Goal: Task Accomplishment & Management: Manage account settings

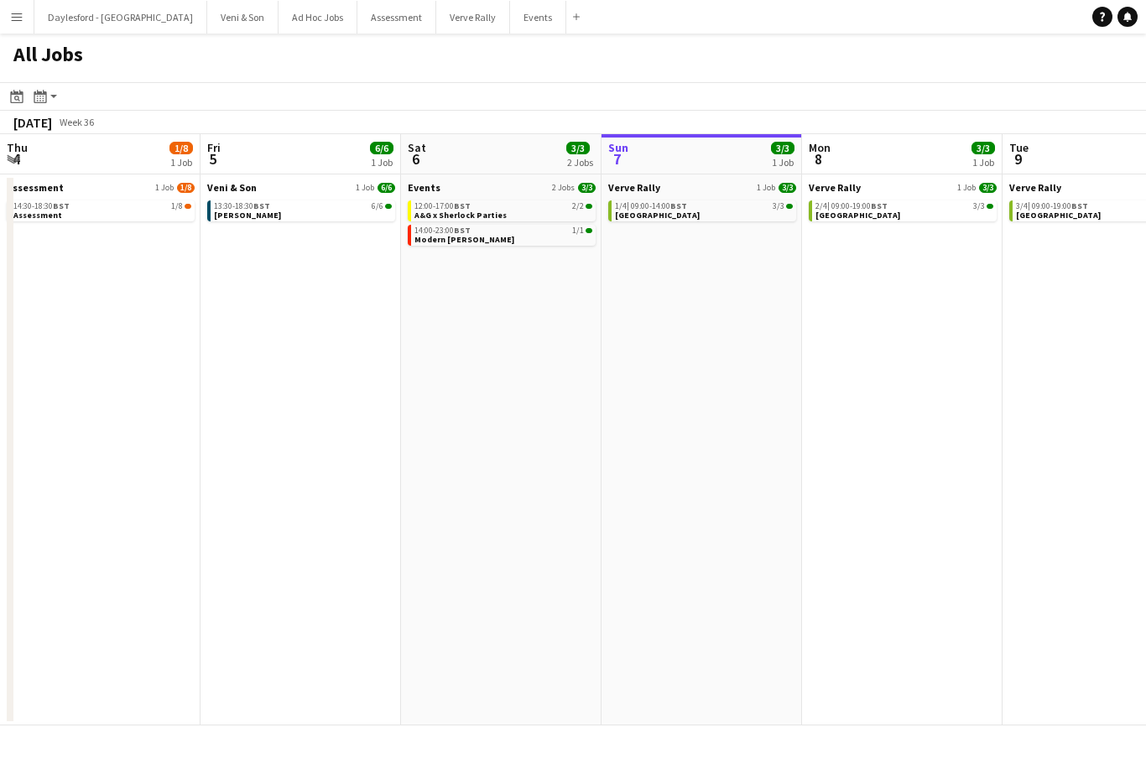
scroll to position [0, 401]
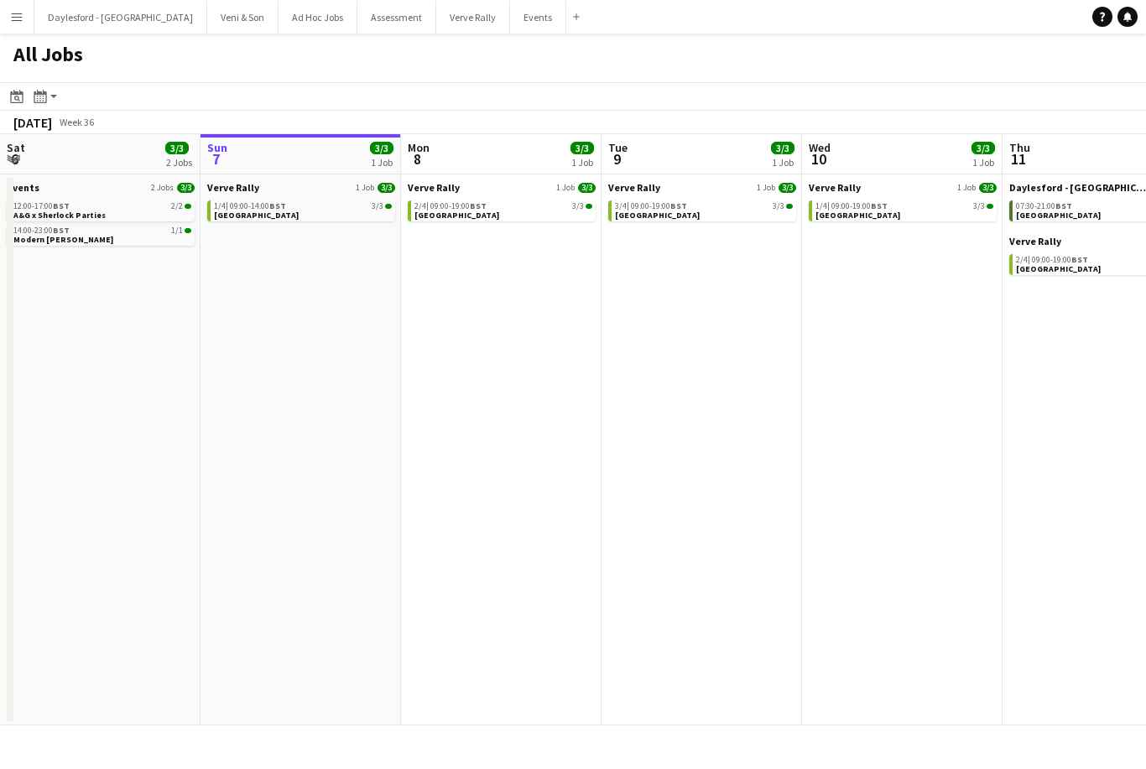
click at [23, 19] on button "Menu" at bounding box center [17, 17] width 34 height 34
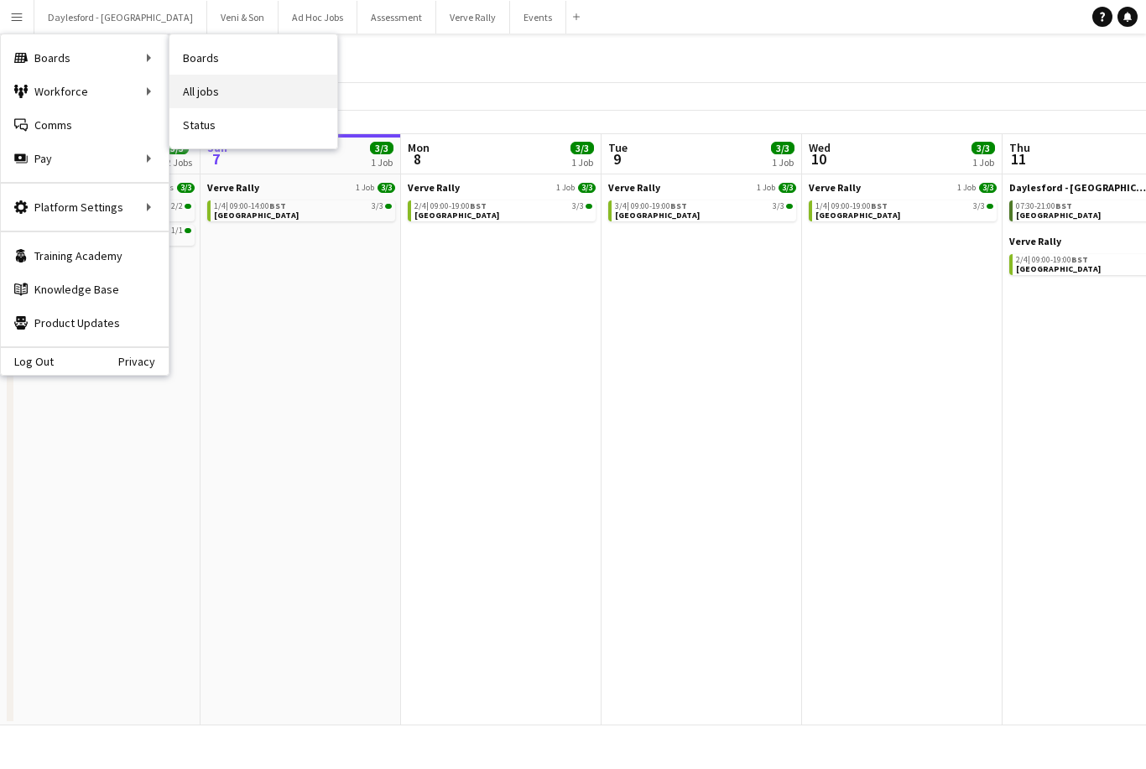
click at [221, 89] on link "All jobs" at bounding box center [253, 92] width 168 height 34
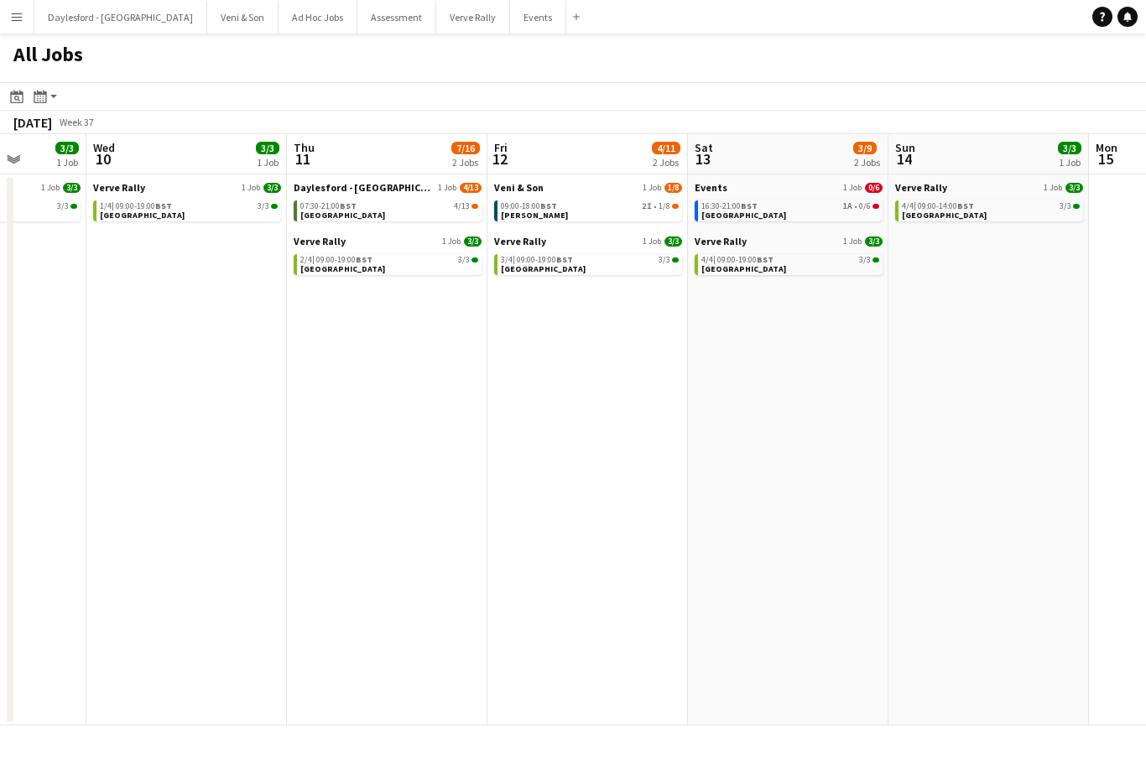
scroll to position [0, 525]
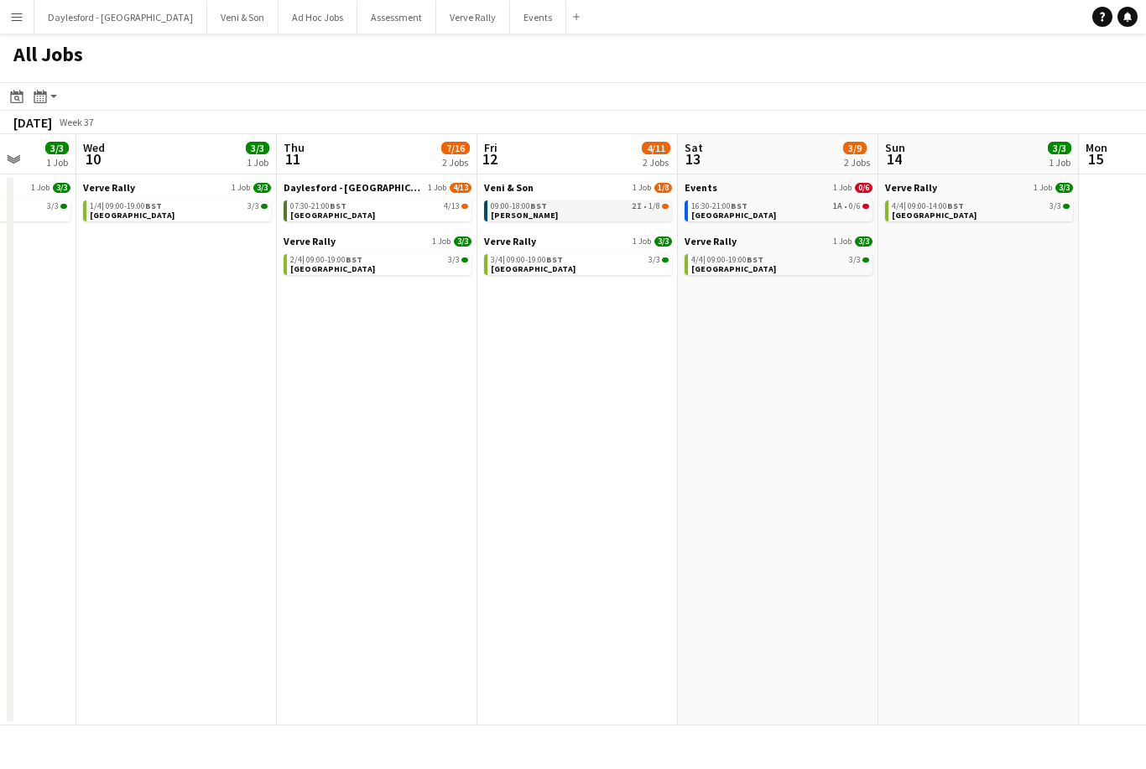
click at [601, 213] on link "09:00-18:00 BST 2I • 1/8 E.J. Churchill" at bounding box center [580, 209] width 178 height 19
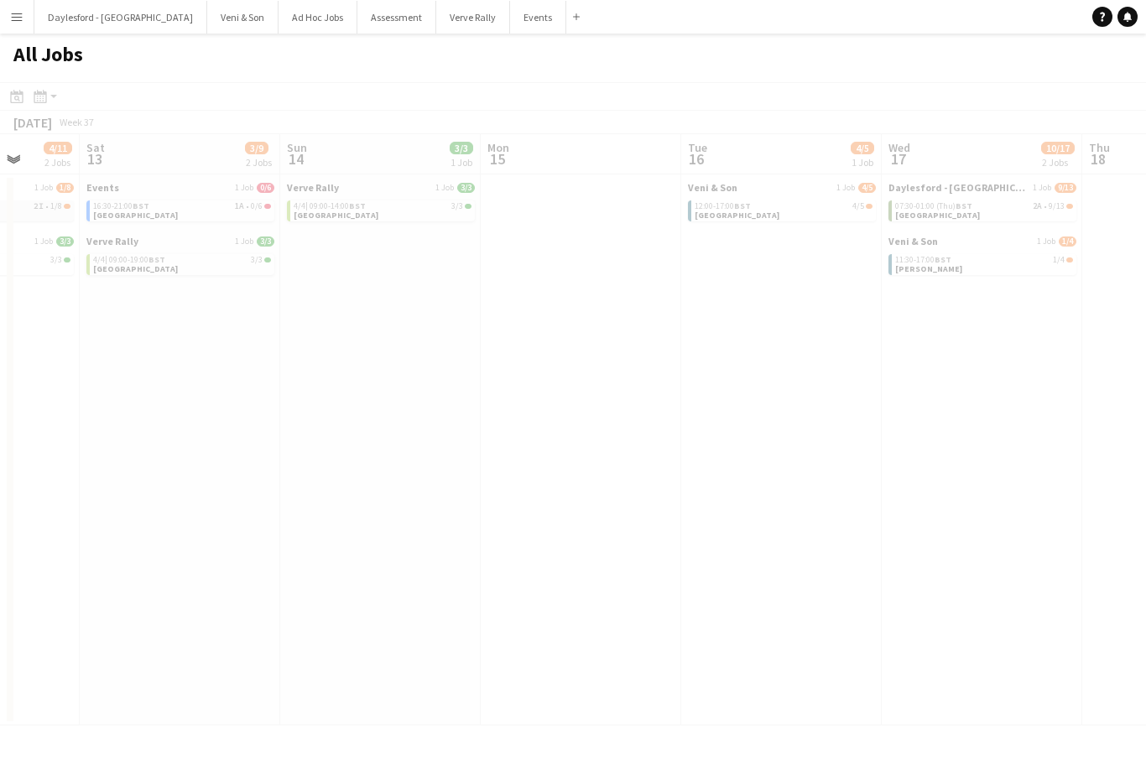
scroll to position [0, 524]
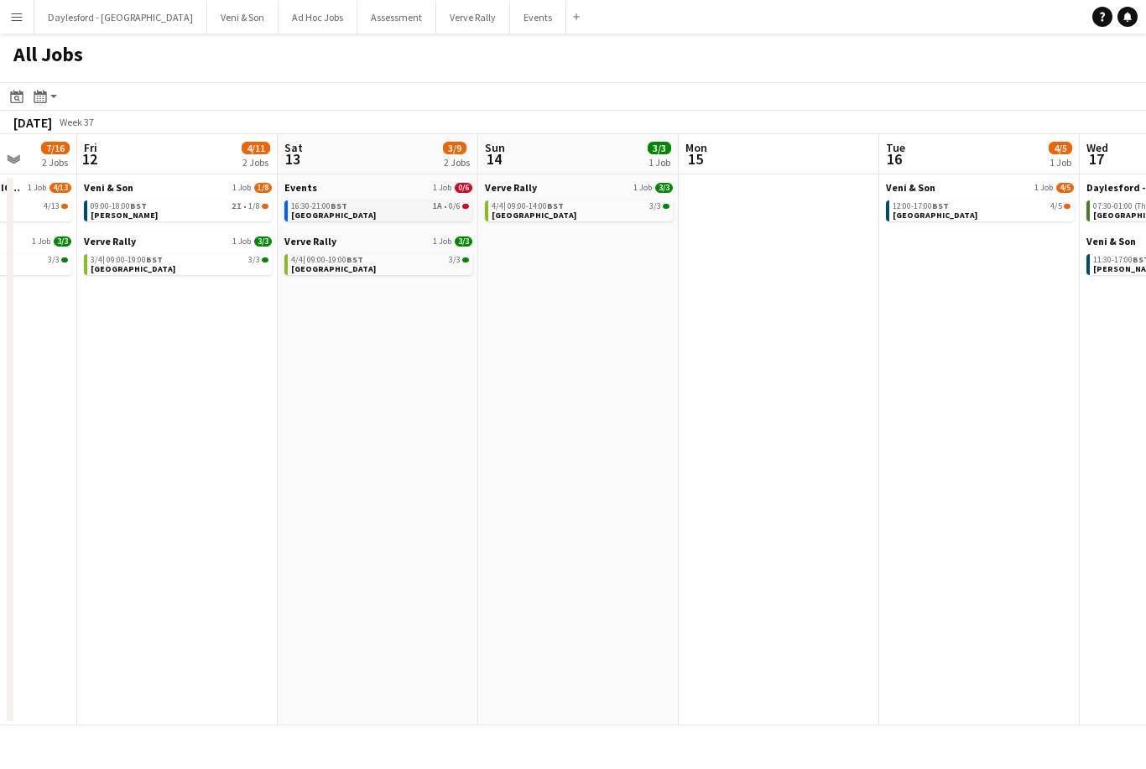
click at [408, 215] on link "16:30-21:00 BST 1A • 0/6 Highclere Castle" at bounding box center [380, 209] width 178 height 19
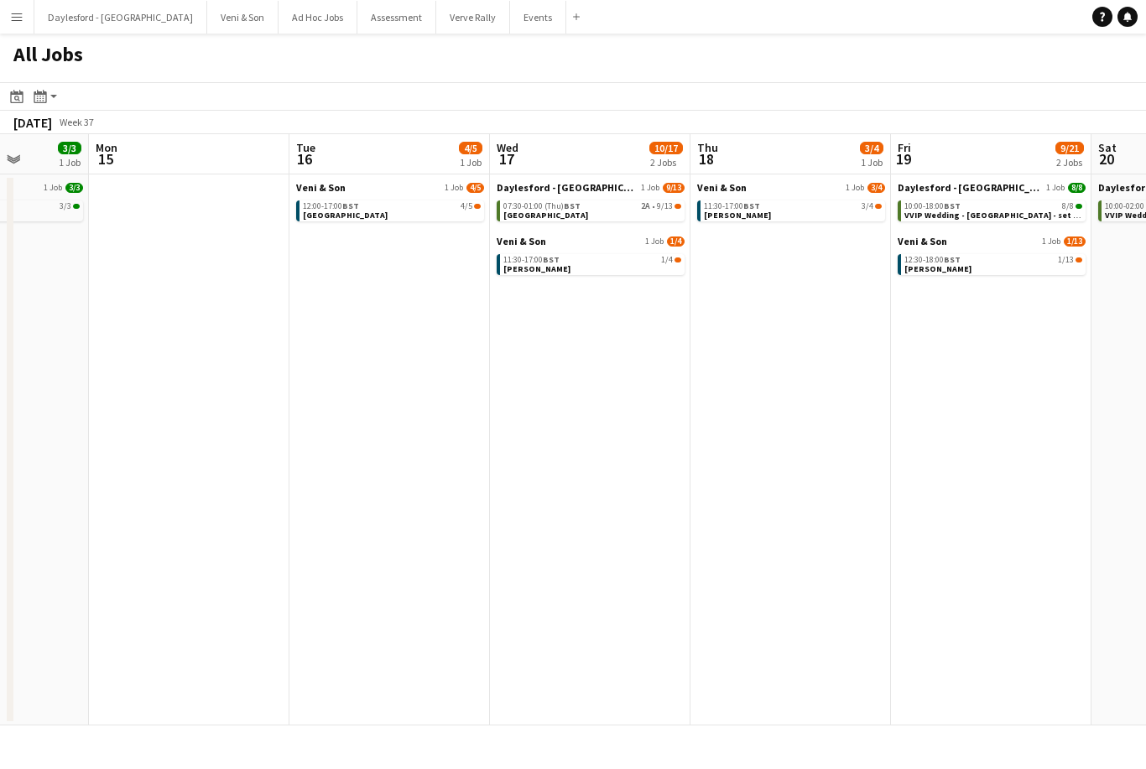
scroll to position [0, 526]
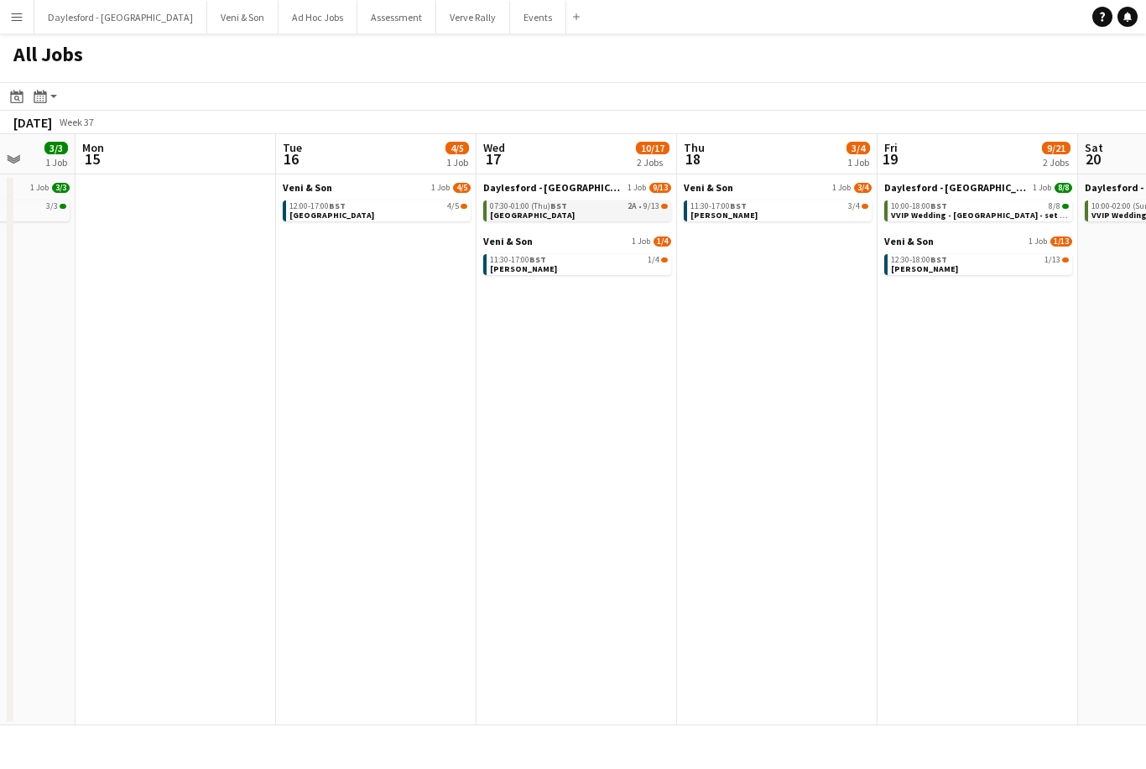
click at [605, 209] on div "07:30-01:00 (Thu) BST 2A • 9/13" at bounding box center [579, 206] width 178 height 8
click at [605, 203] on div "07:30-01:00 (Thu) BST 2A • 9/13" at bounding box center [579, 206] width 178 height 8
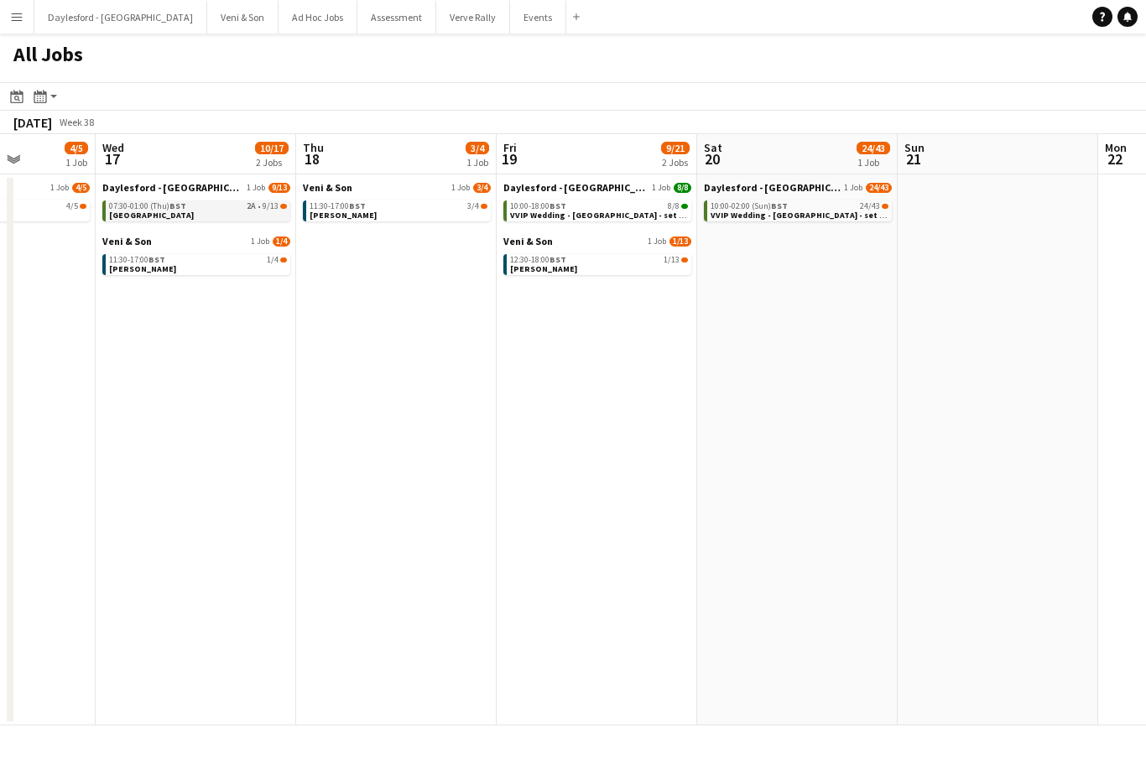
scroll to position [0, 523]
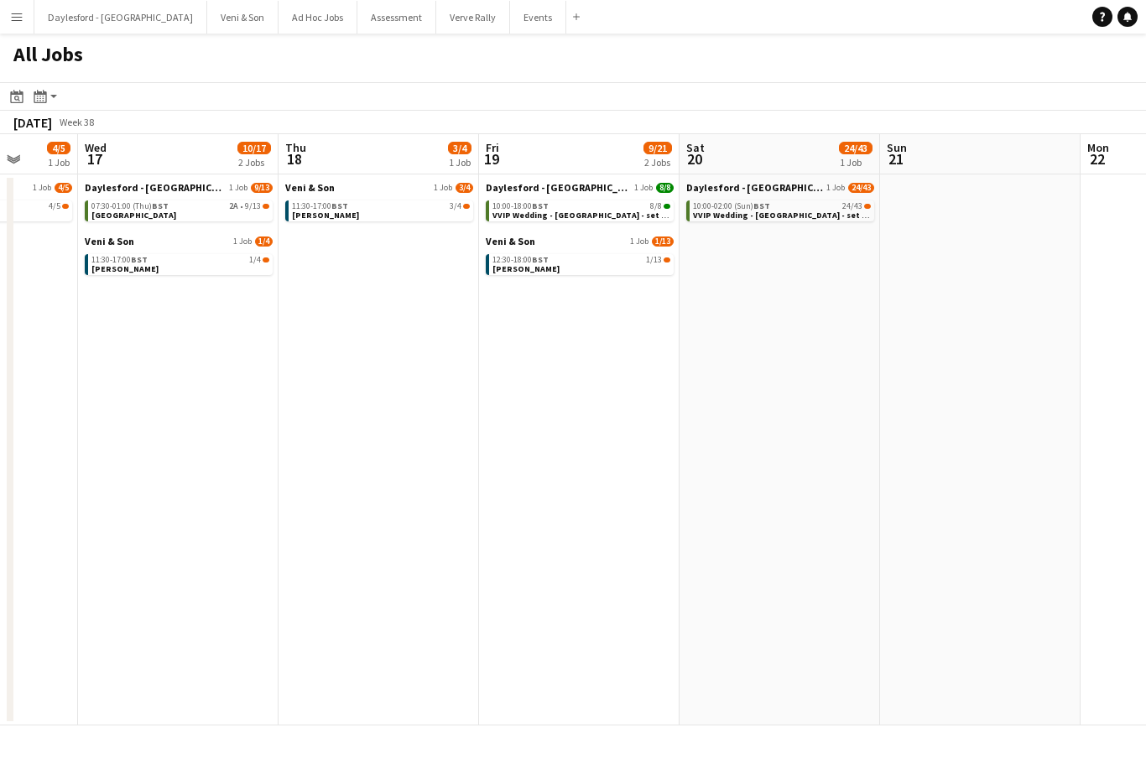
click at [27, 9] on button "Menu" at bounding box center [17, 17] width 34 height 34
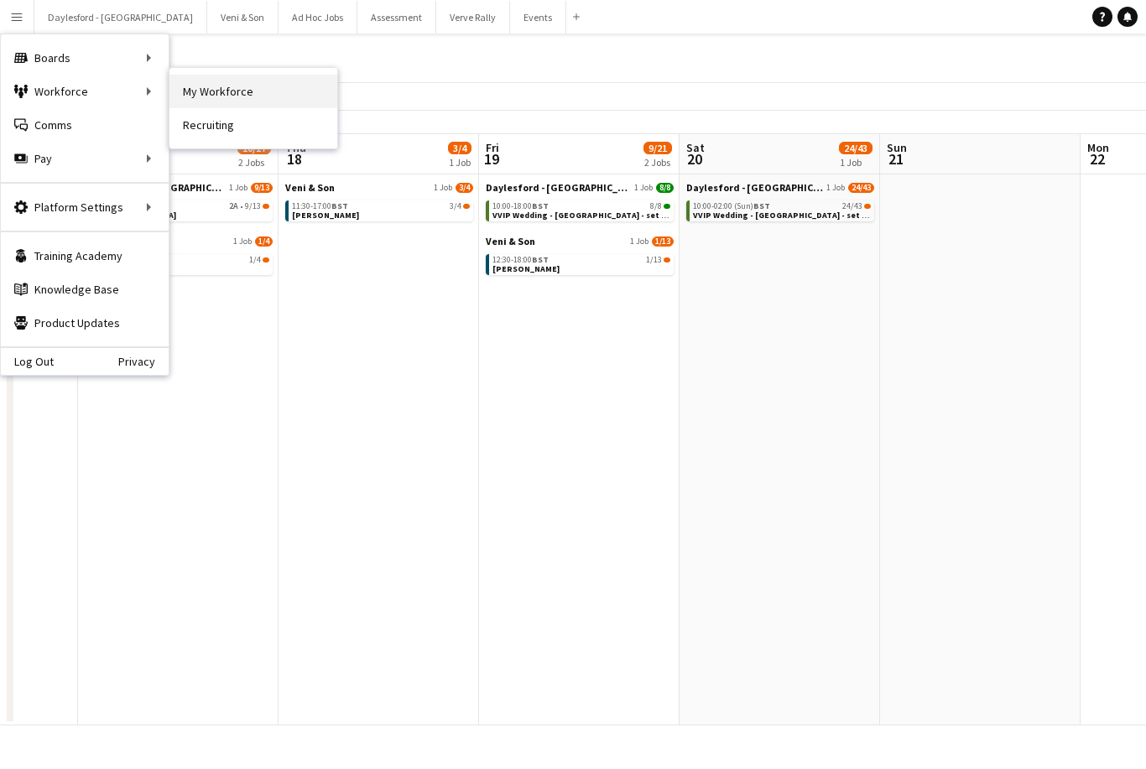
click at [243, 97] on link "My Workforce" at bounding box center [253, 92] width 168 height 34
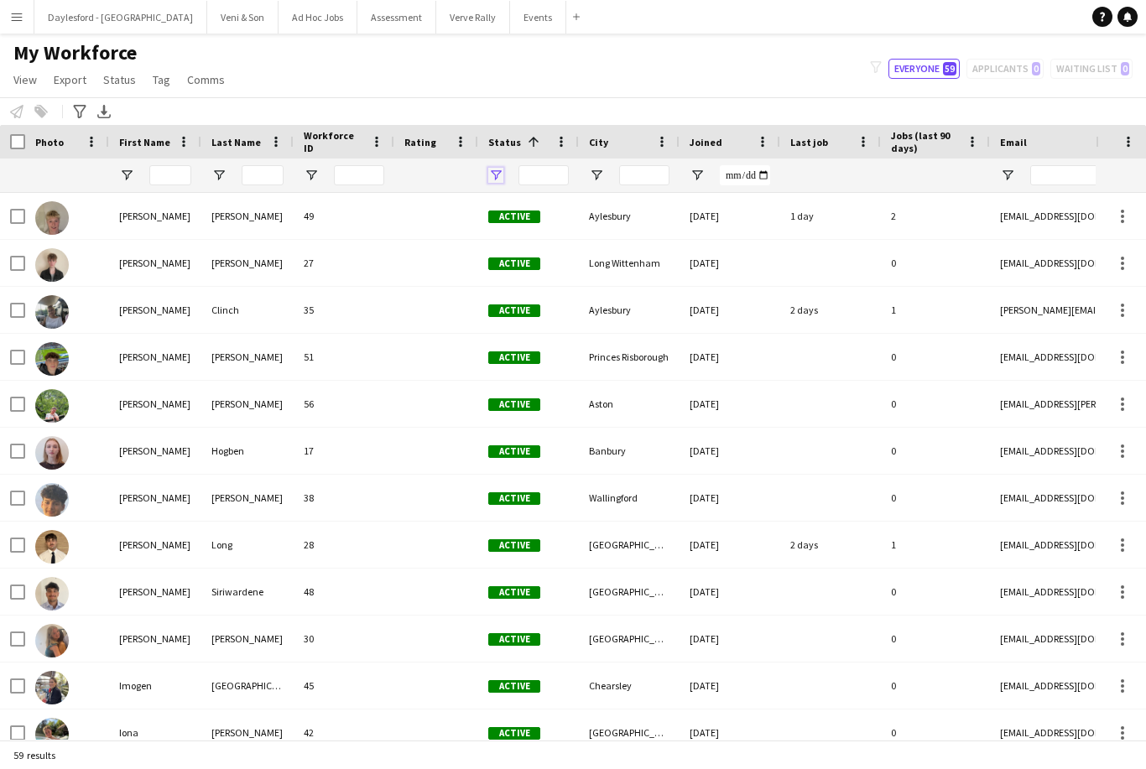
click at [502, 173] on span "Open Filter Menu" at bounding box center [495, 175] width 15 height 15
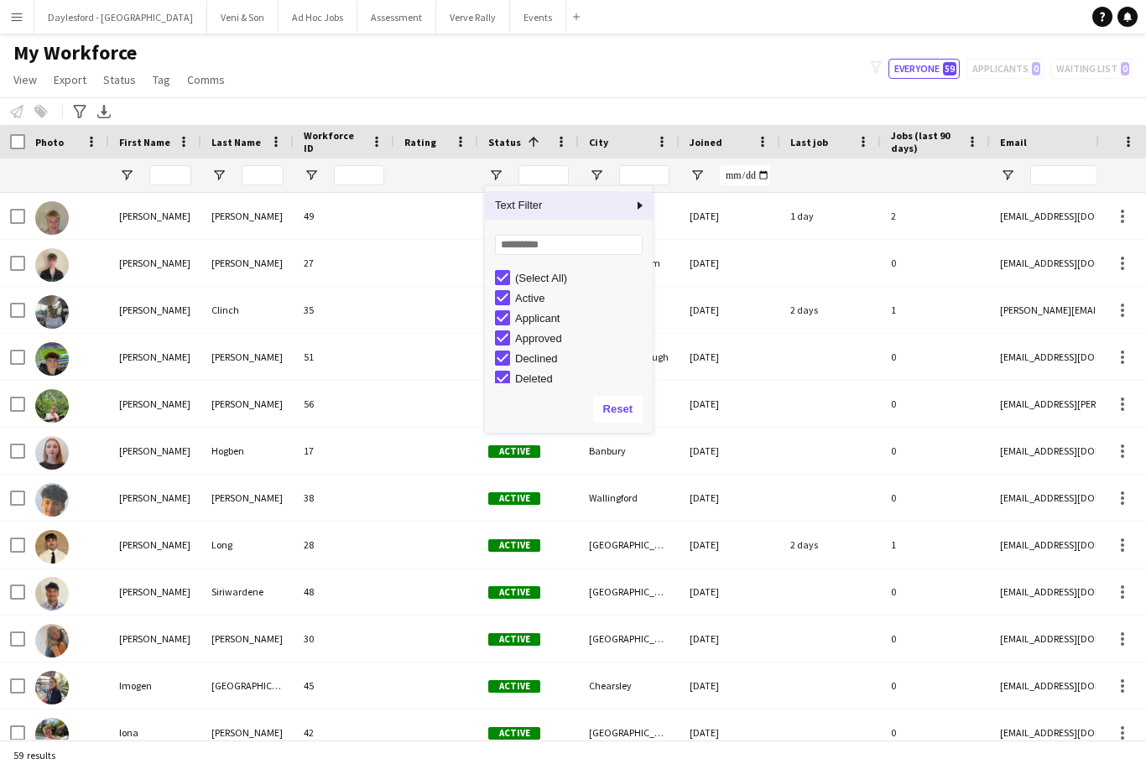
click at [542, 304] on div "Active" at bounding box center [581, 298] width 133 height 13
type input "**********"
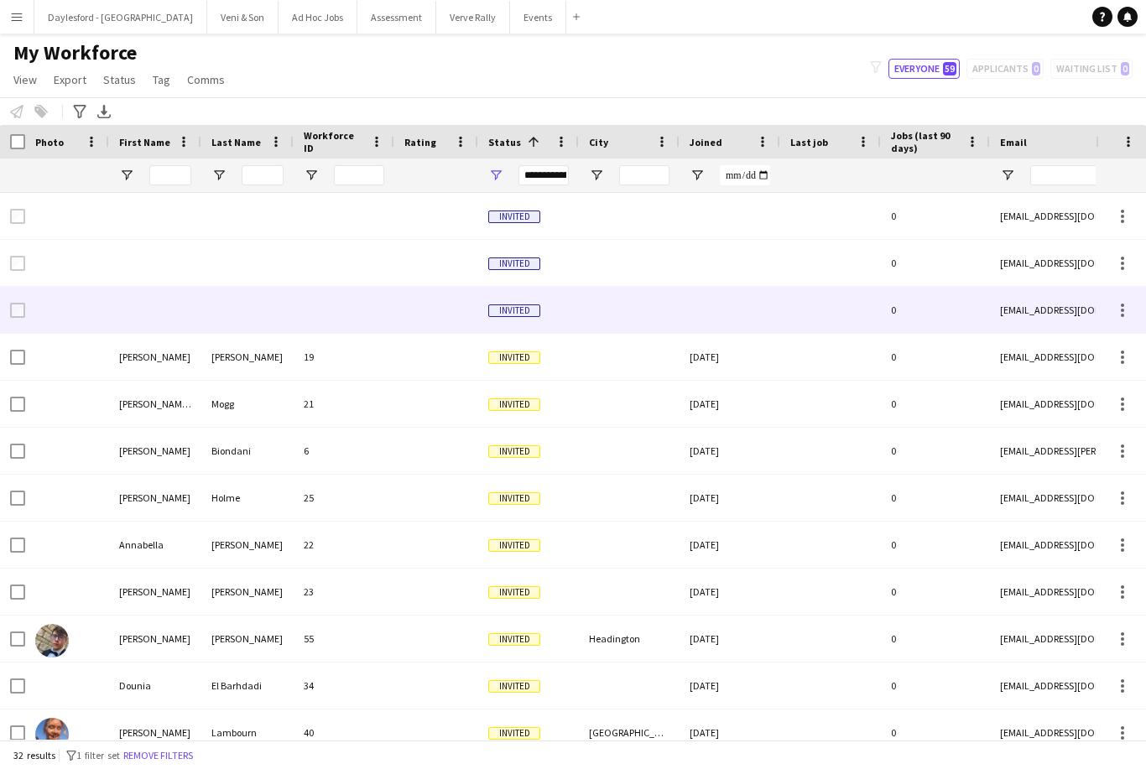
click at [798, 294] on div at bounding box center [830, 310] width 101 height 46
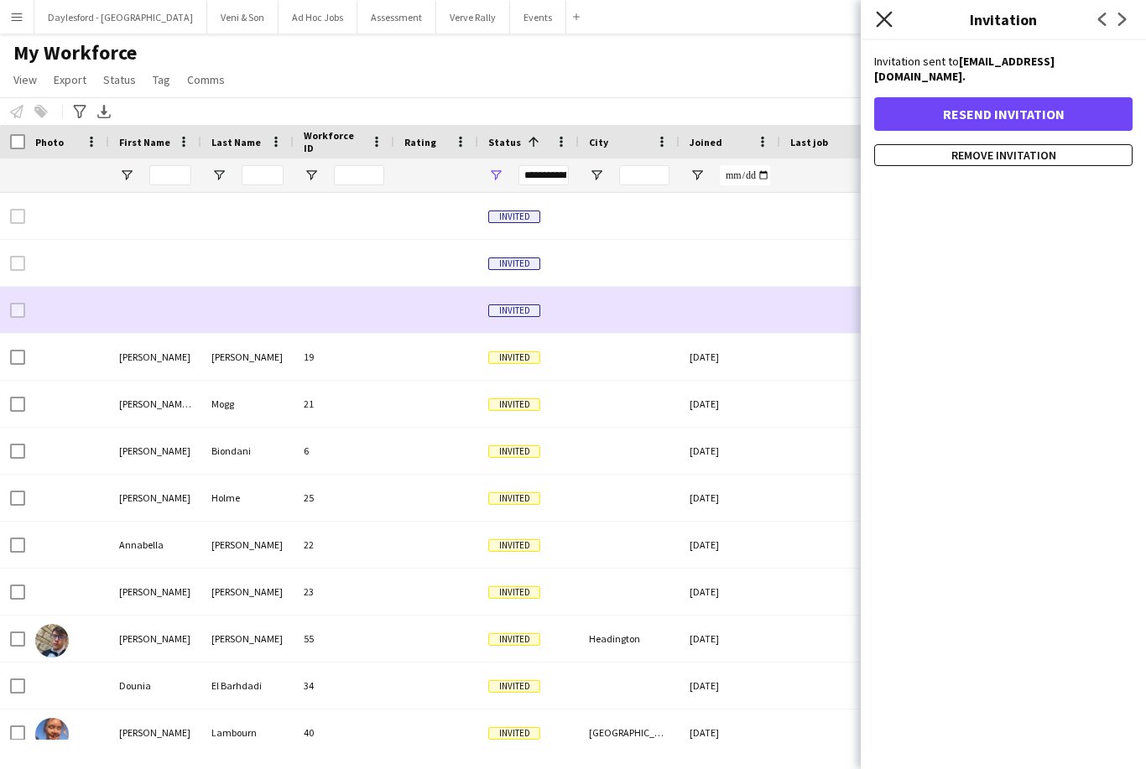
click at [877, 22] on icon "Close pop-in" at bounding box center [884, 19] width 16 height 16
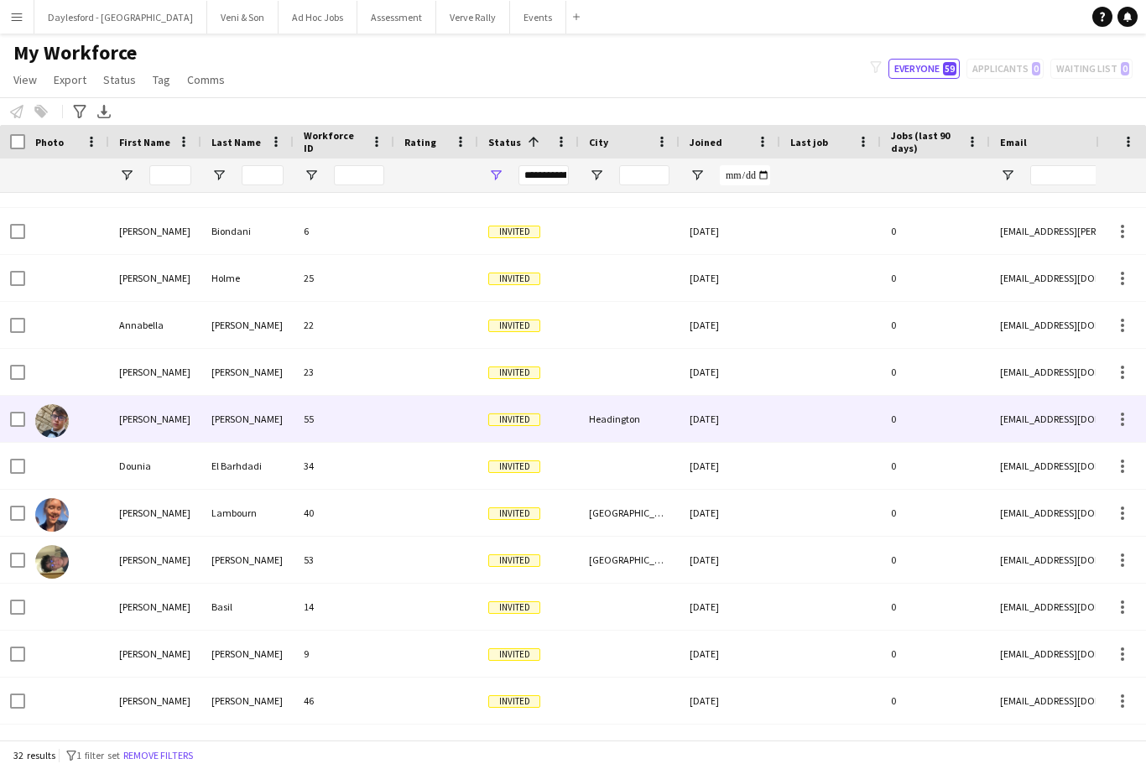
click at [143, 418] on div "Daniel" at bounding box center [155, 419] width 92 height 46
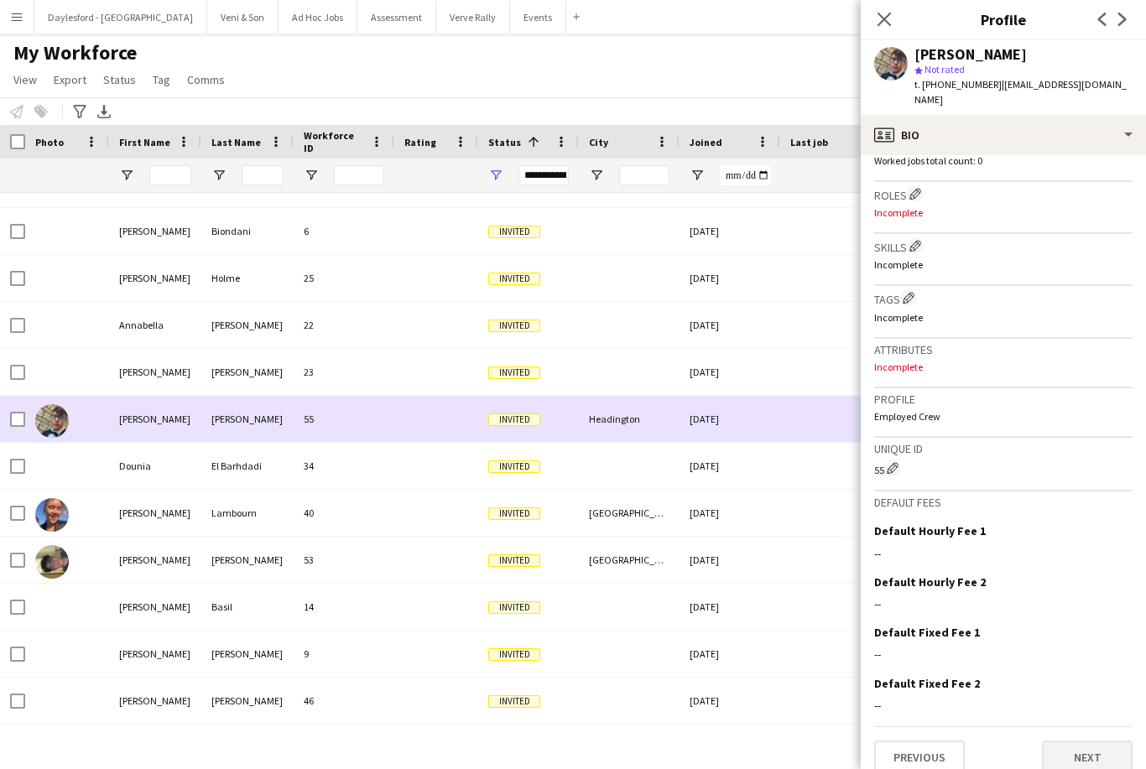
click at [1113, 741] on button "Next" at bounding box center [1087, 758] width 91 height 34
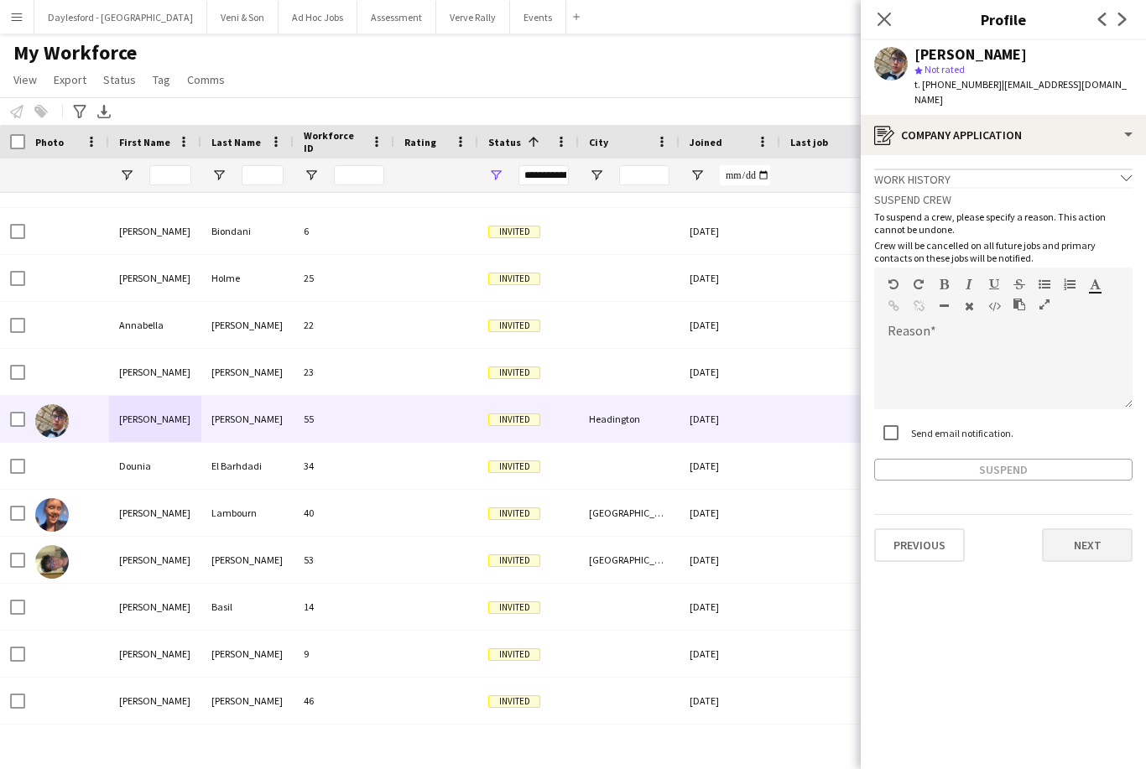
click at [1109, 534] on button "Next" at bounding box center [1087, 545] width 91 height 34
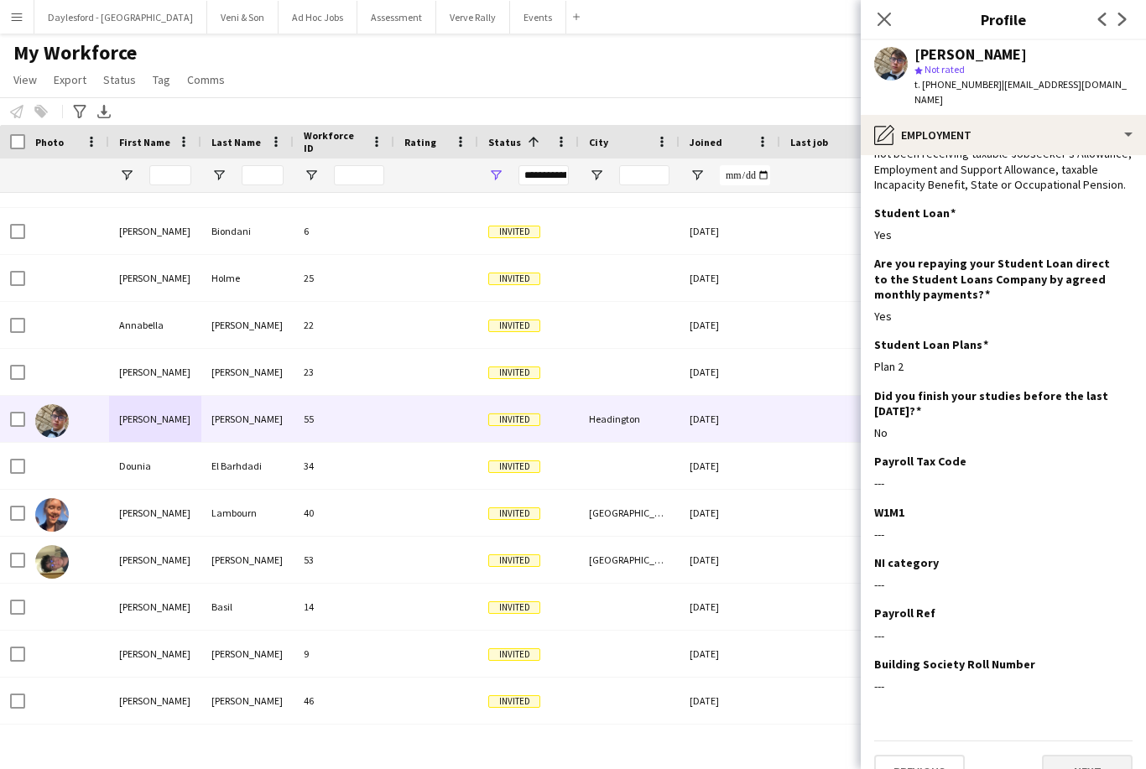
click at [1087, 755] on button "Next" at bounding box center [1087, 772] width 91 height 34
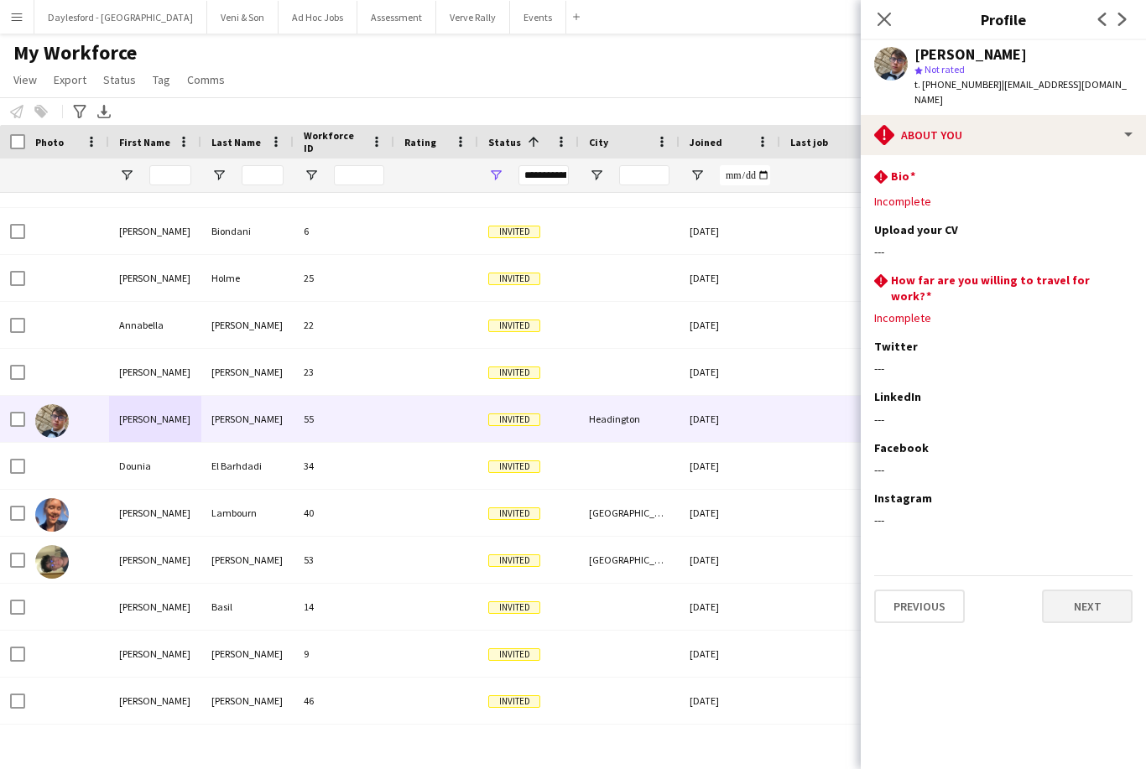
click at [1095, 590] on button "Next" at bounding box center [1087, 607] width 91 height 34
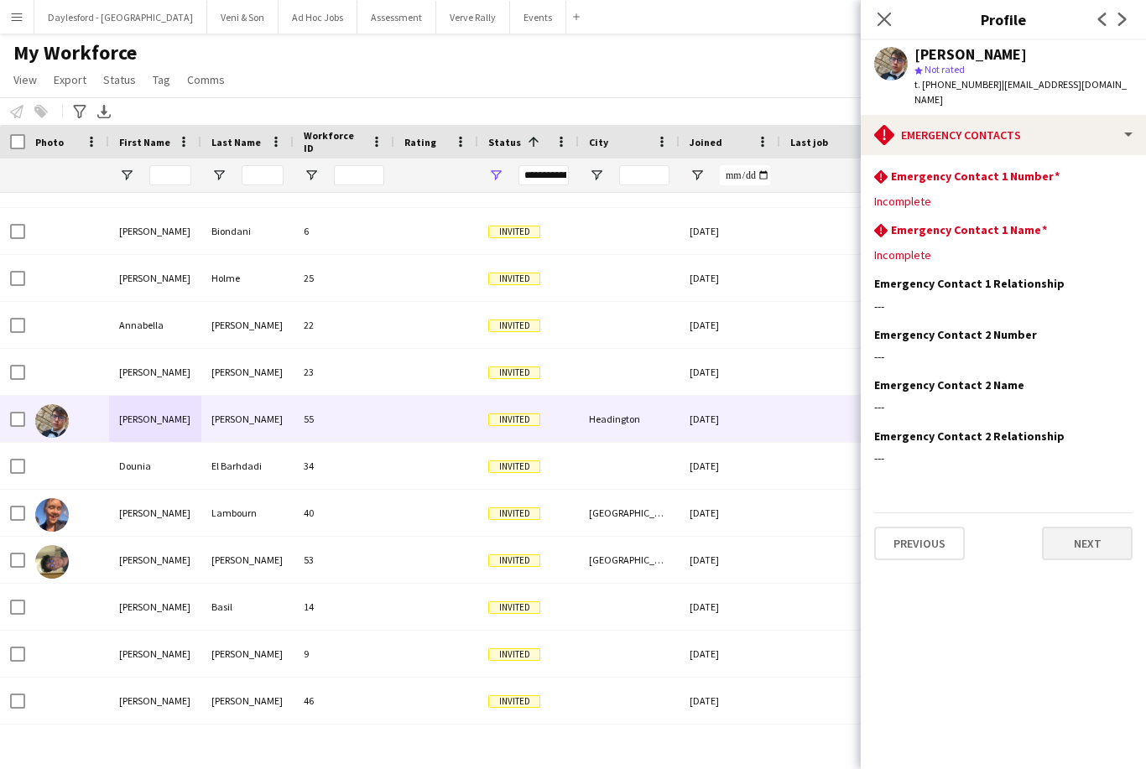
click at [1100, 530] on button "Next" at bounding box center [1087, 544] width 91 height 34
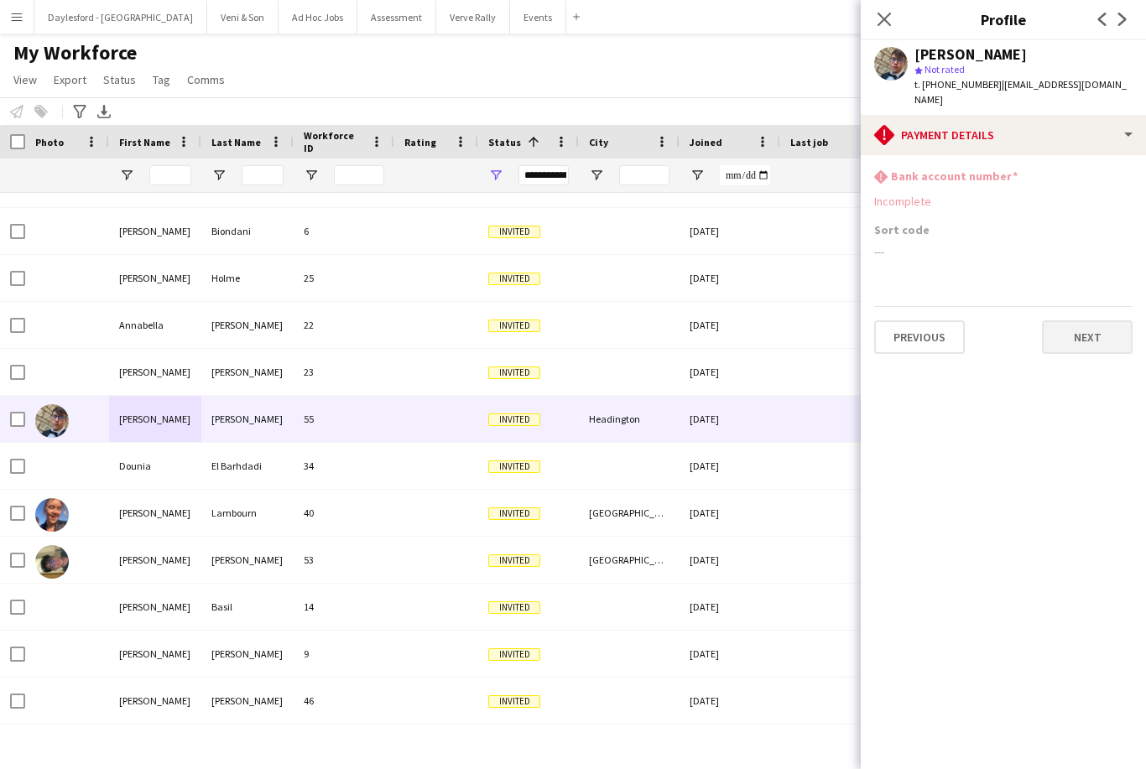
click at [1108, 329] on button "Next" at bounding box center [1087, 337] width 91 height 34
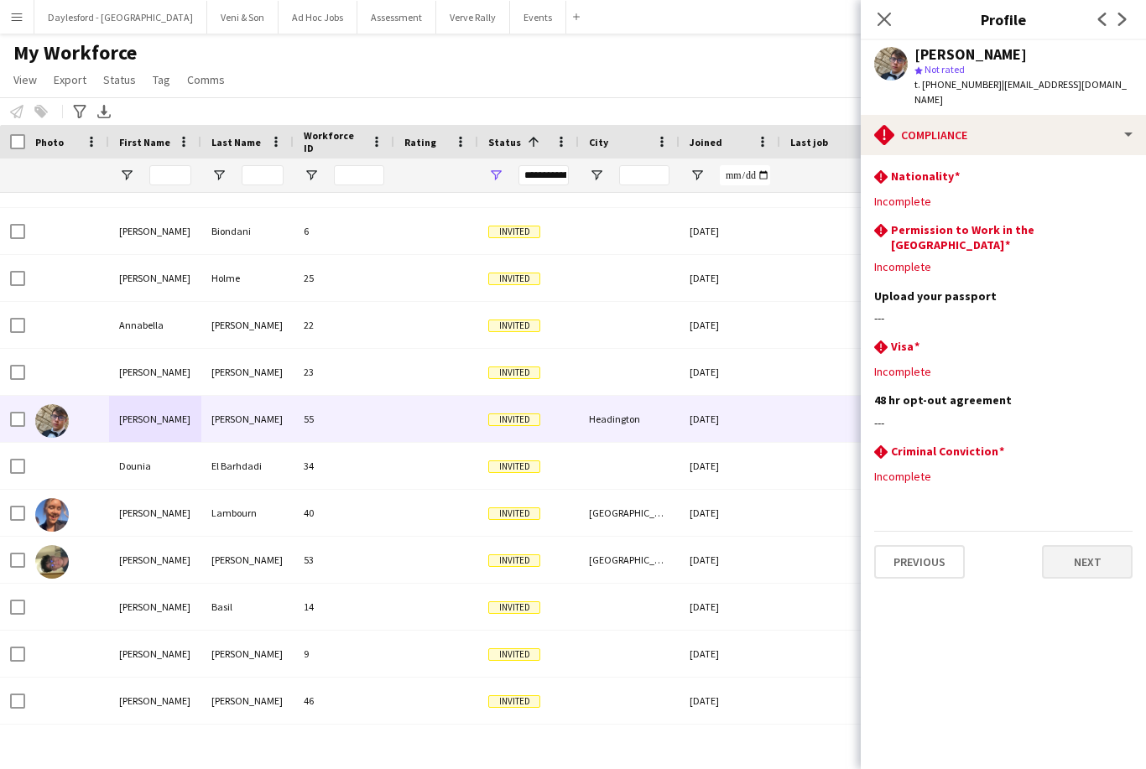
click at [1106, 546] on button "Next" at bounding box center [1087, 562] width 91 height 34
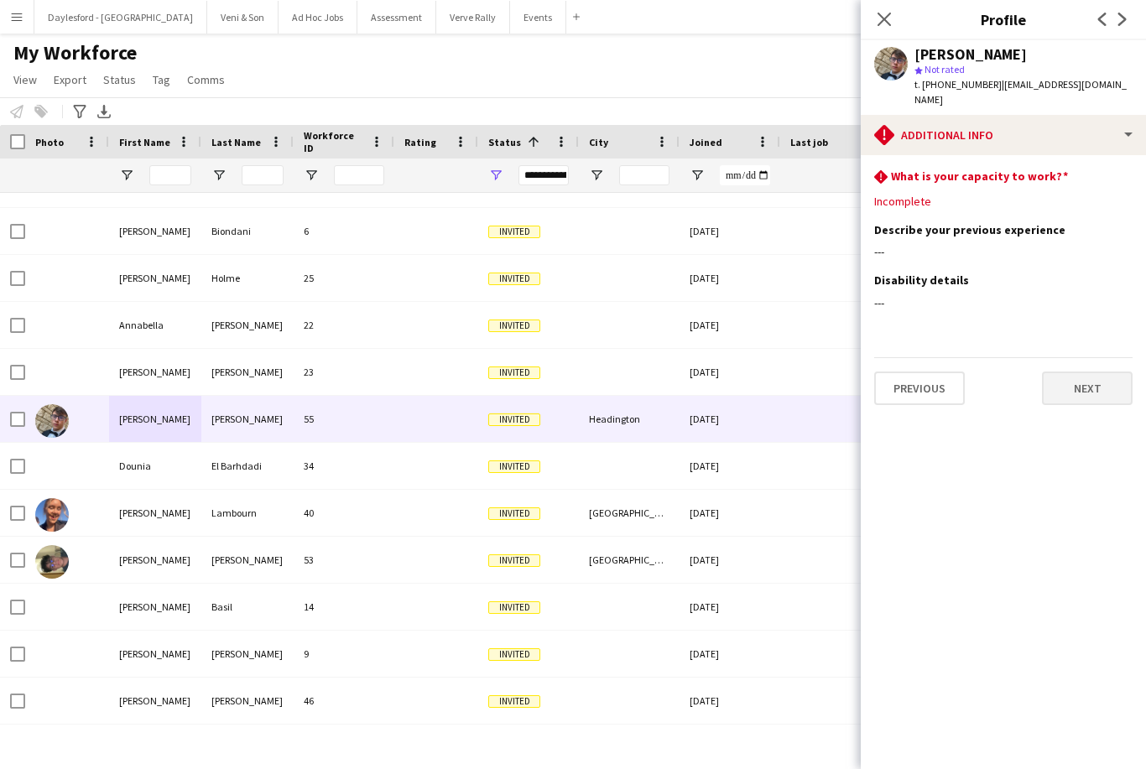
click at [1112, 372] on button "Next" at bounding box center [1087, 389] width 91 height 34
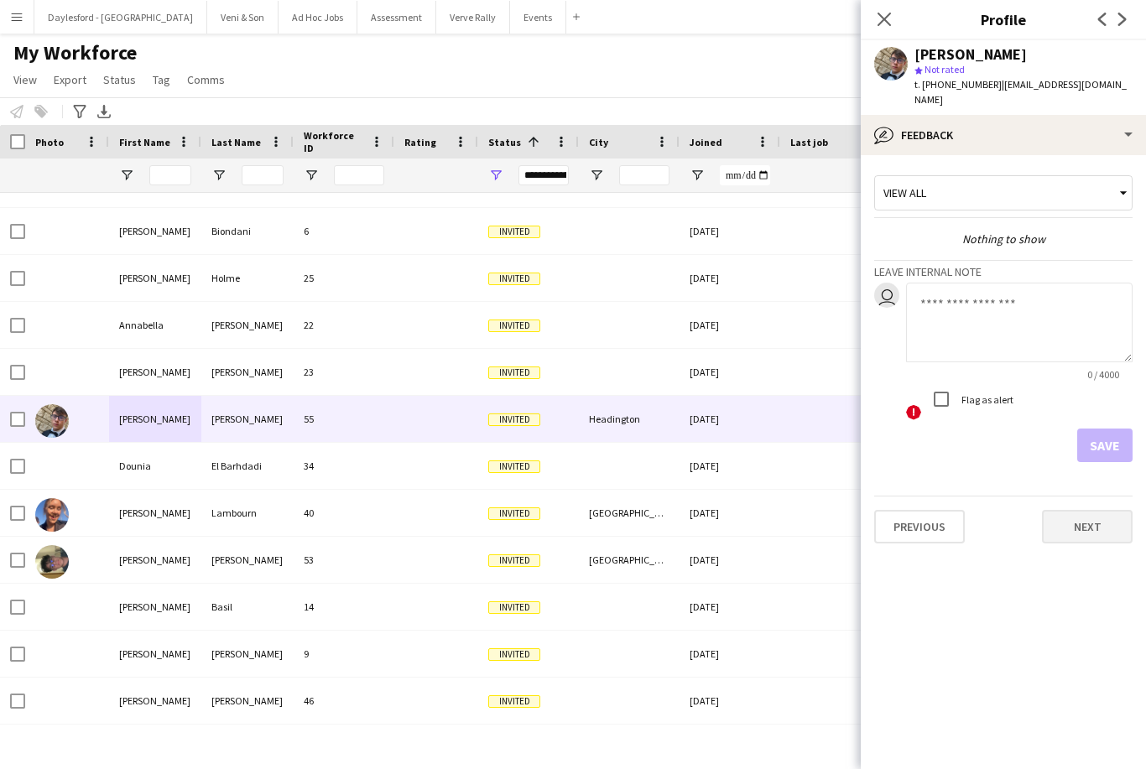
click at [1111, 517] on button "Next" at bounding box center [1087, 527] width 91 height 34
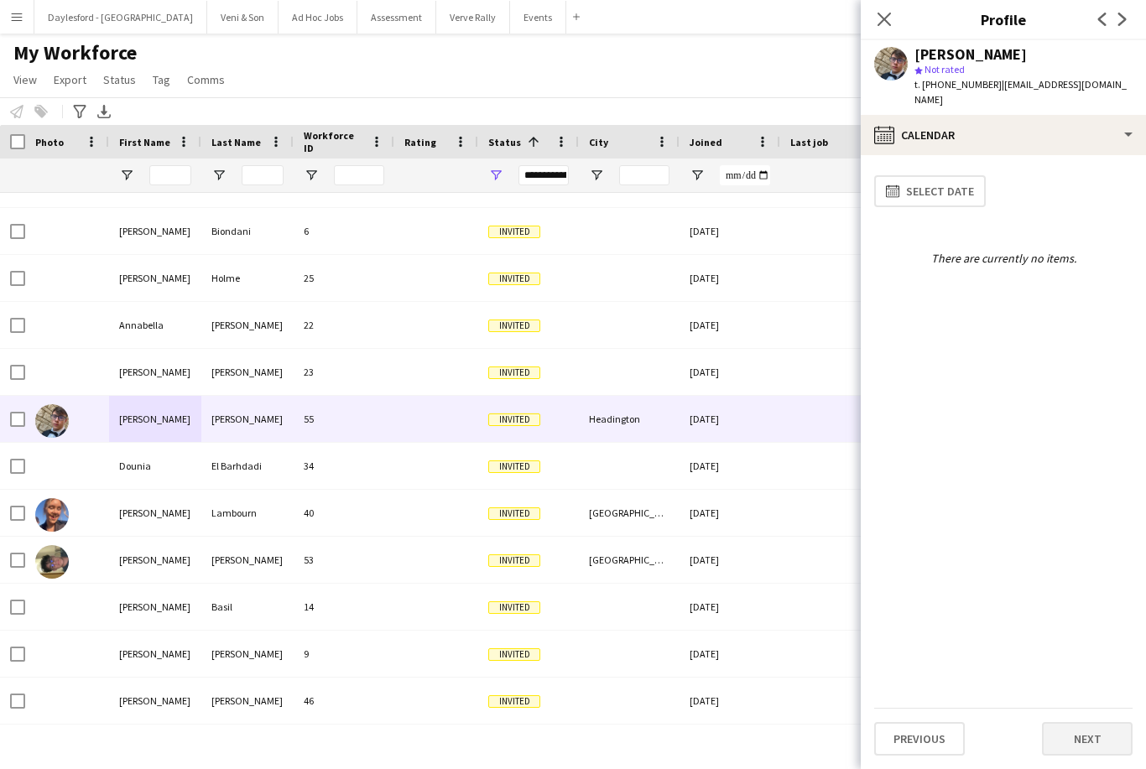
click at [1104, 736] on button "Next" at bounding box center [1087, 739] width 91 height 34
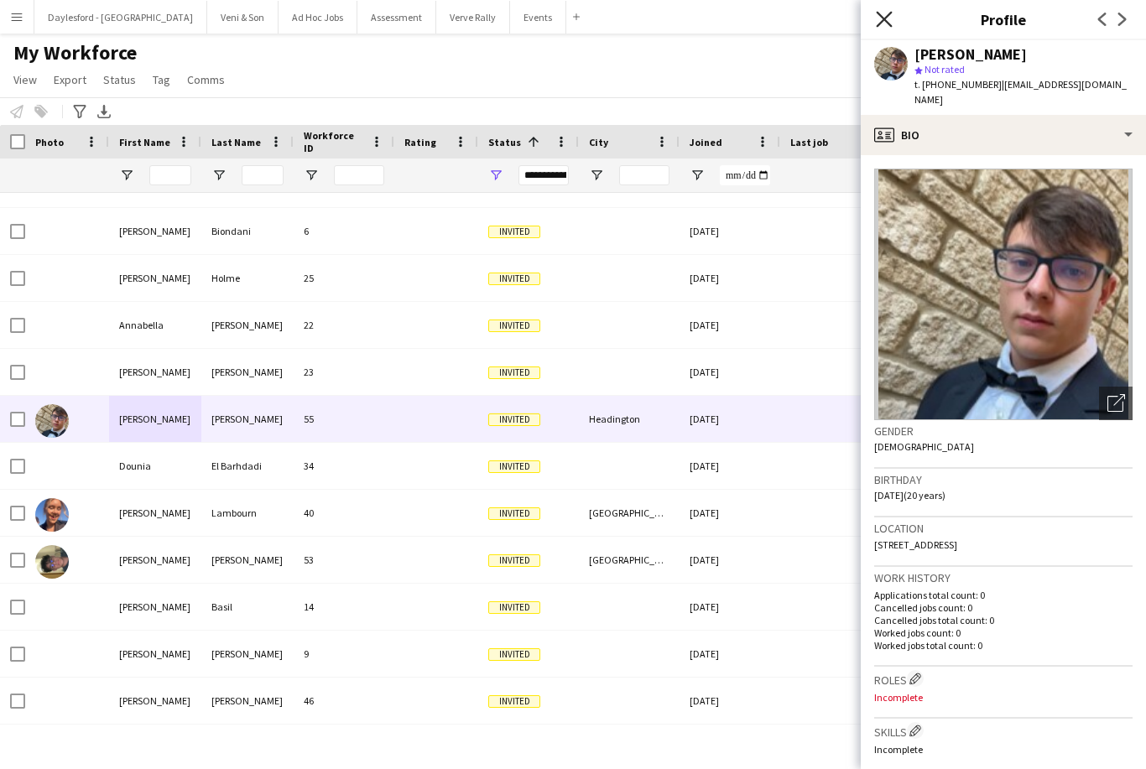
click at [883, 23] on icon "Close pop-in" at bounding box center [884, 19] width 16 height 16
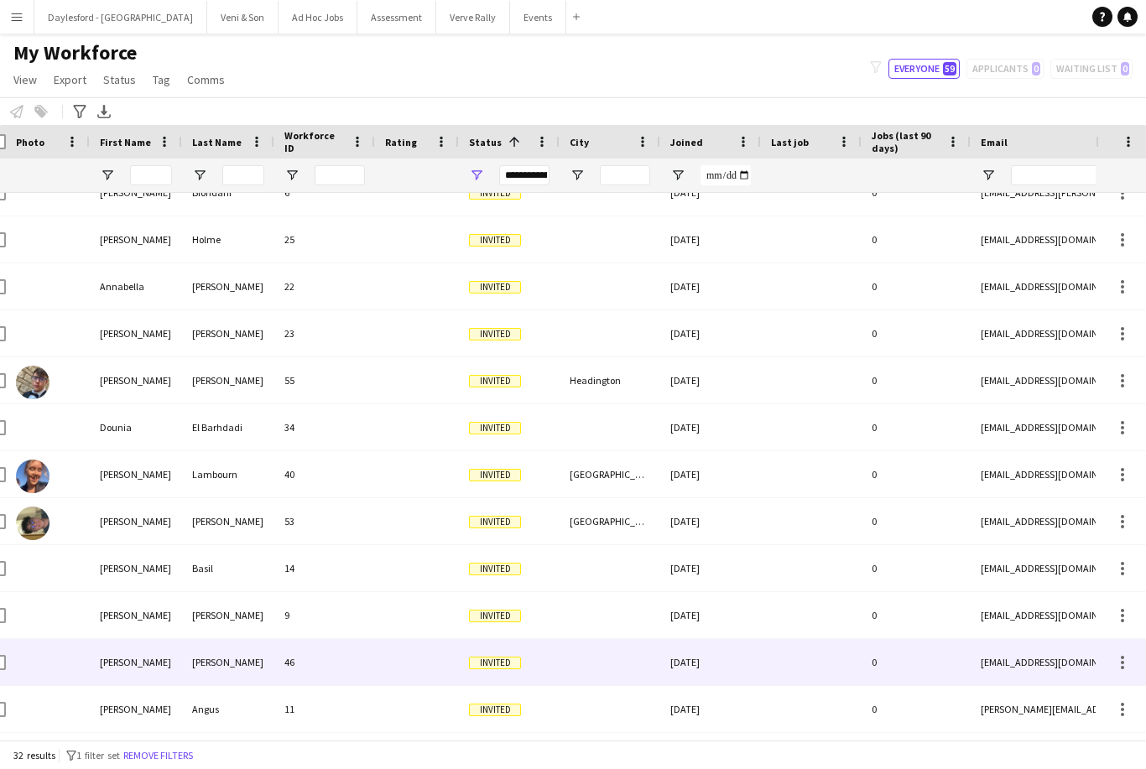
click at [877, 639] on div "0" at bounding box center [915, 662] width 109 height 46
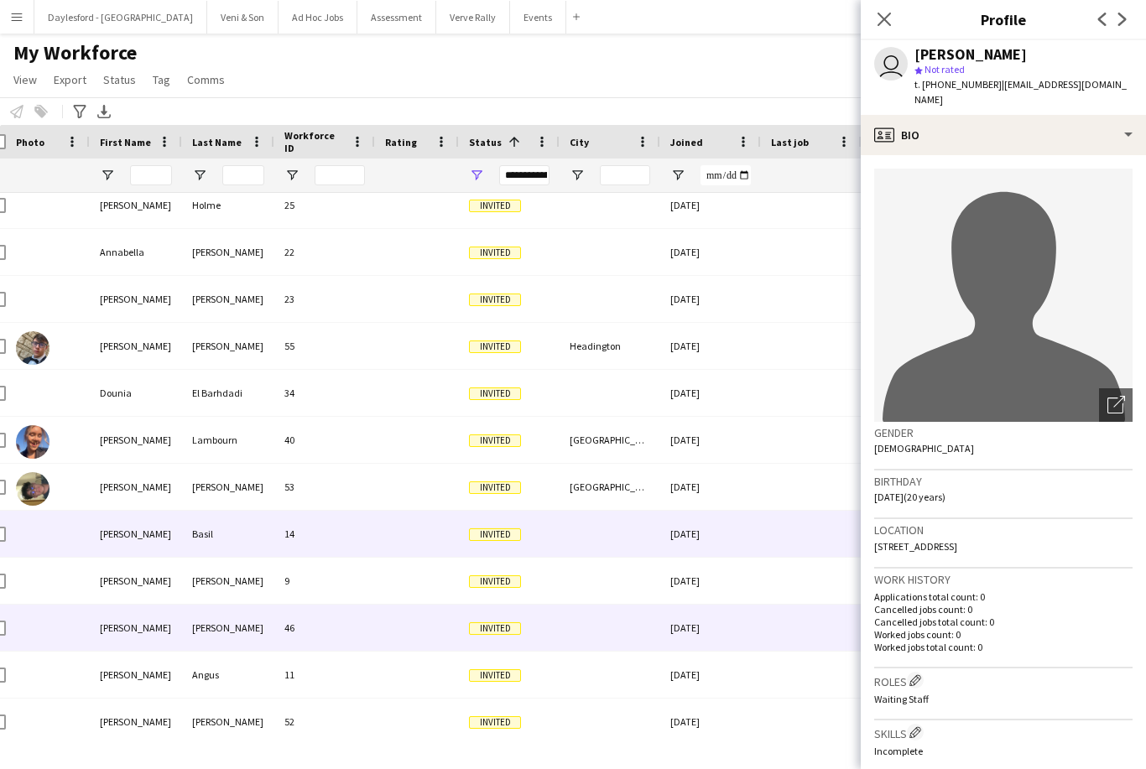
click at [810, 528] on div at bounding box center [811, 534] width 101 height 46
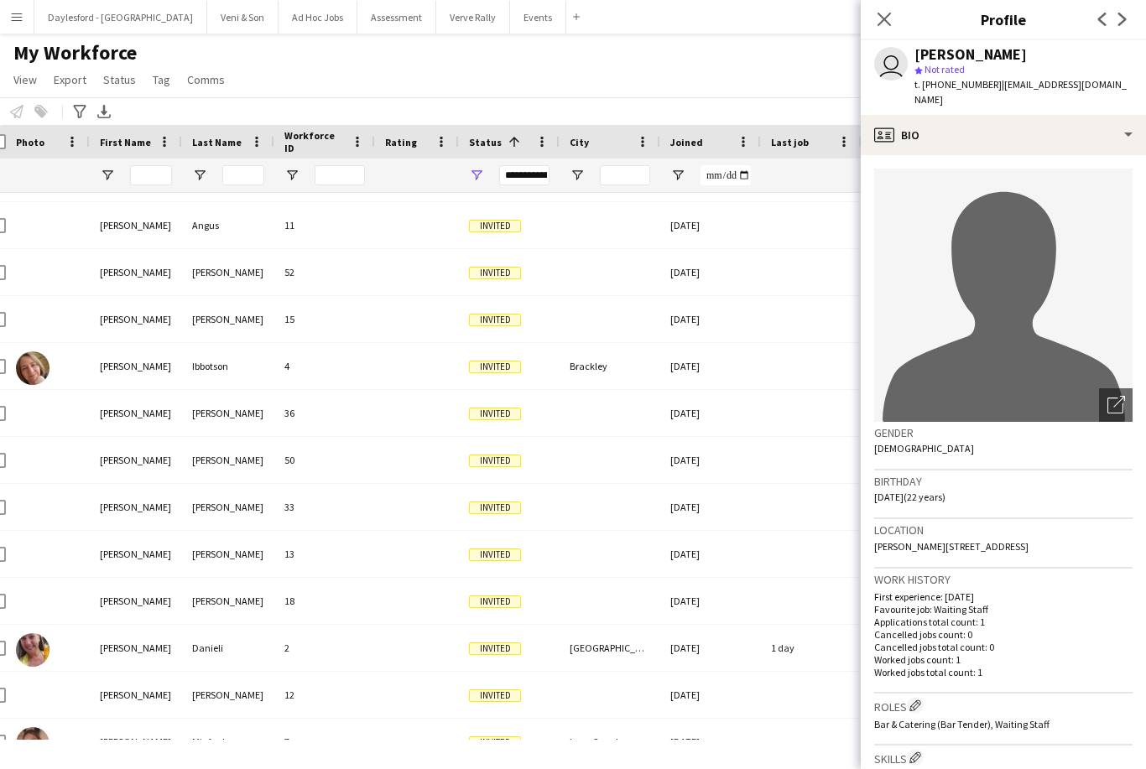
click at [762, 610] on div at bounding box center [811, 601] width 101 height 46
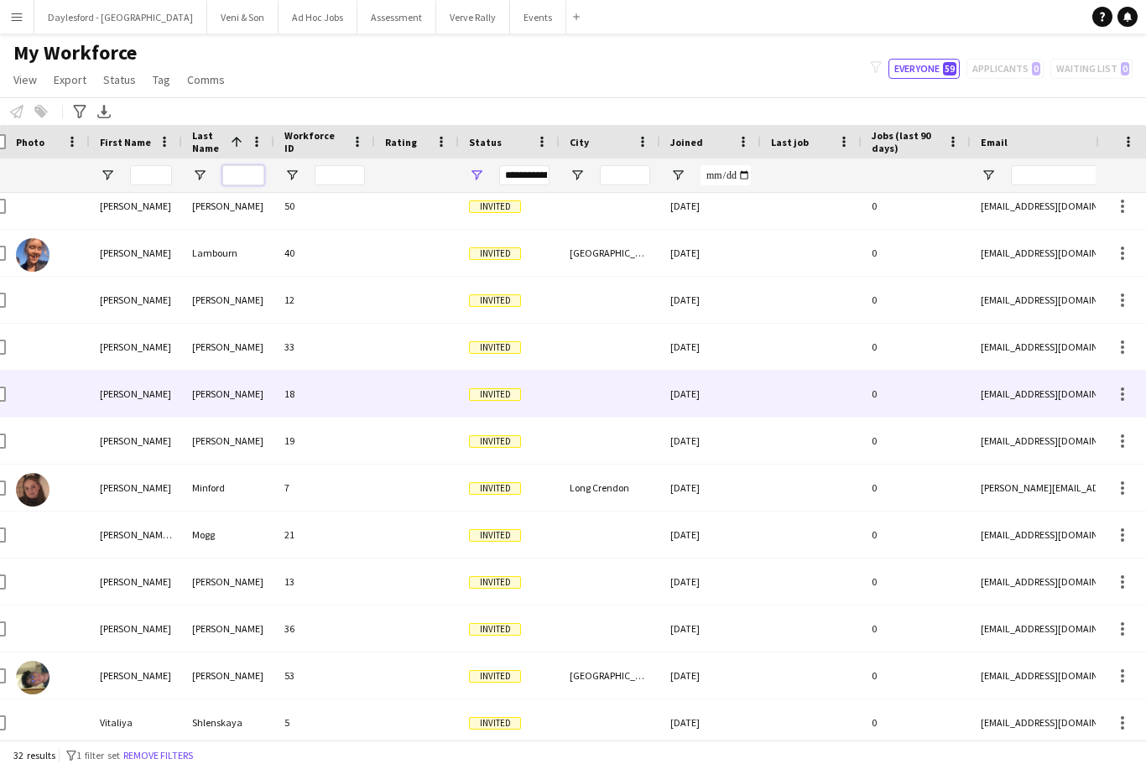
click at [249, 174] on input "Last Name Filter Input" at bounding box center [243, 175] width 42 height 20
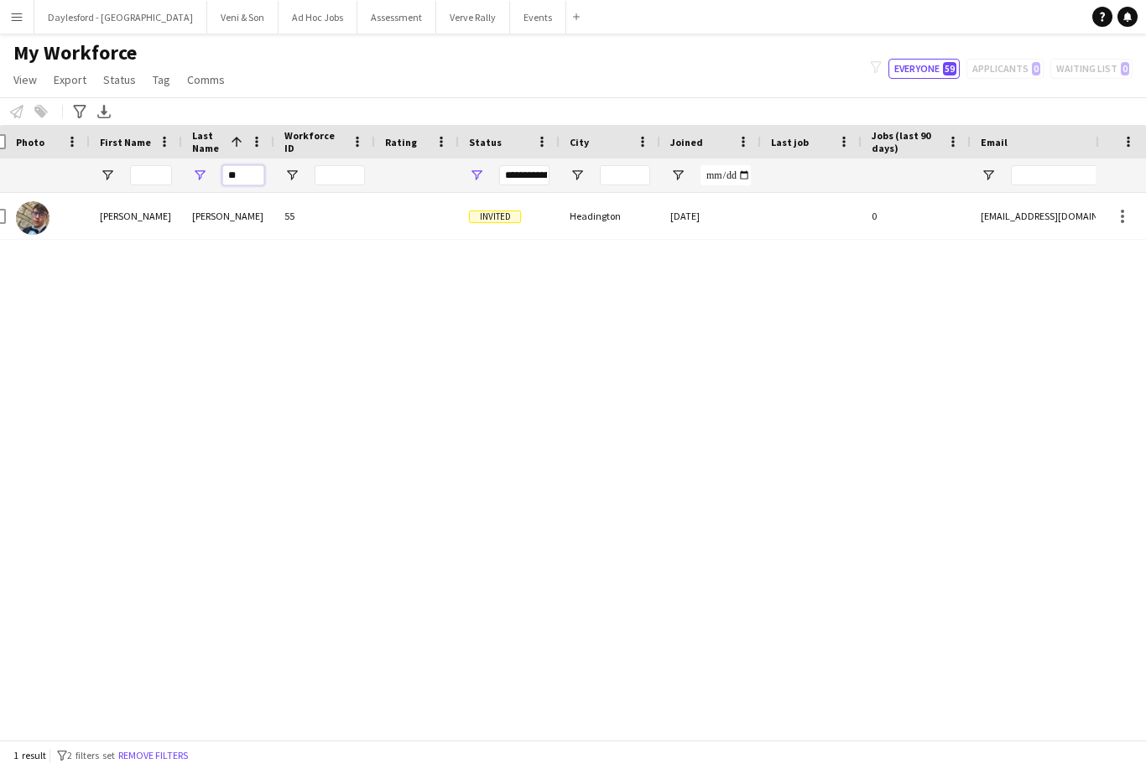
type input "*"
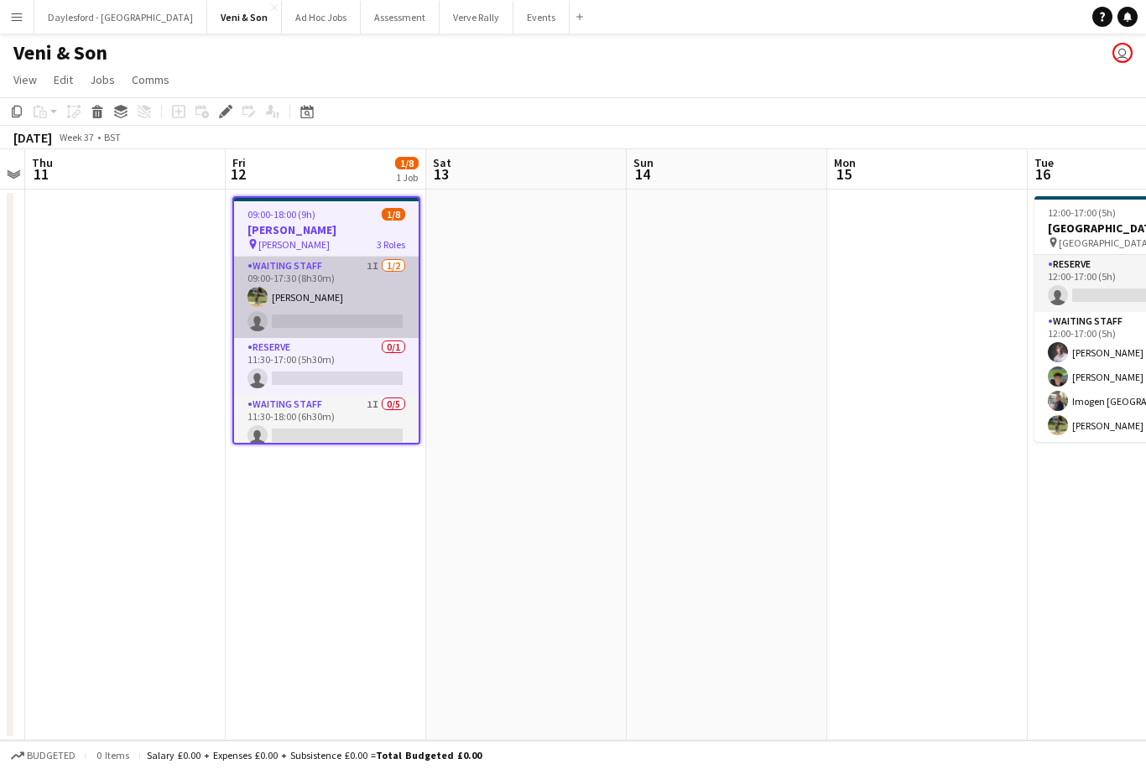
click at [366, 294] on app-card-role "Waiting Staff 1I 1/2 09:00-17:30 (8h30m) Mahlon Muzhiki single-neutral-actions" at bounding box center [326, 297] width 185 height 81
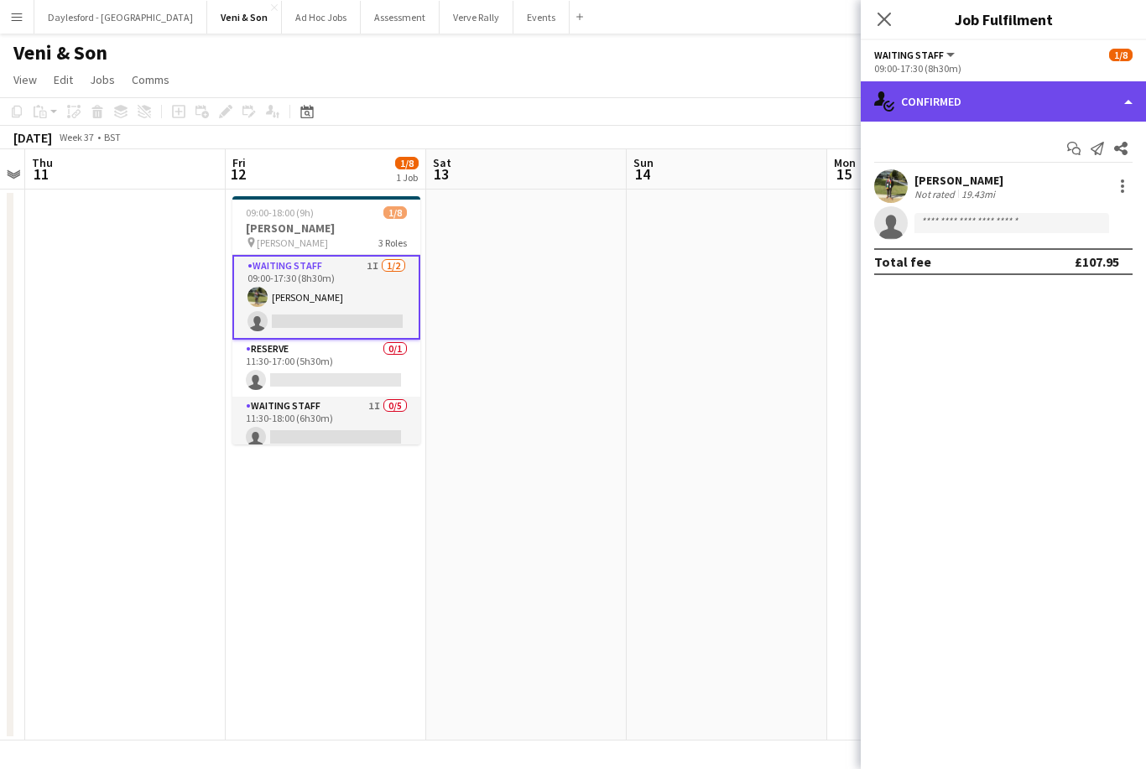
click at [986, 107] on div "single-neutral-actions-check-2 Confirmed" at bounding box center [1002, 101] width 285 height 40
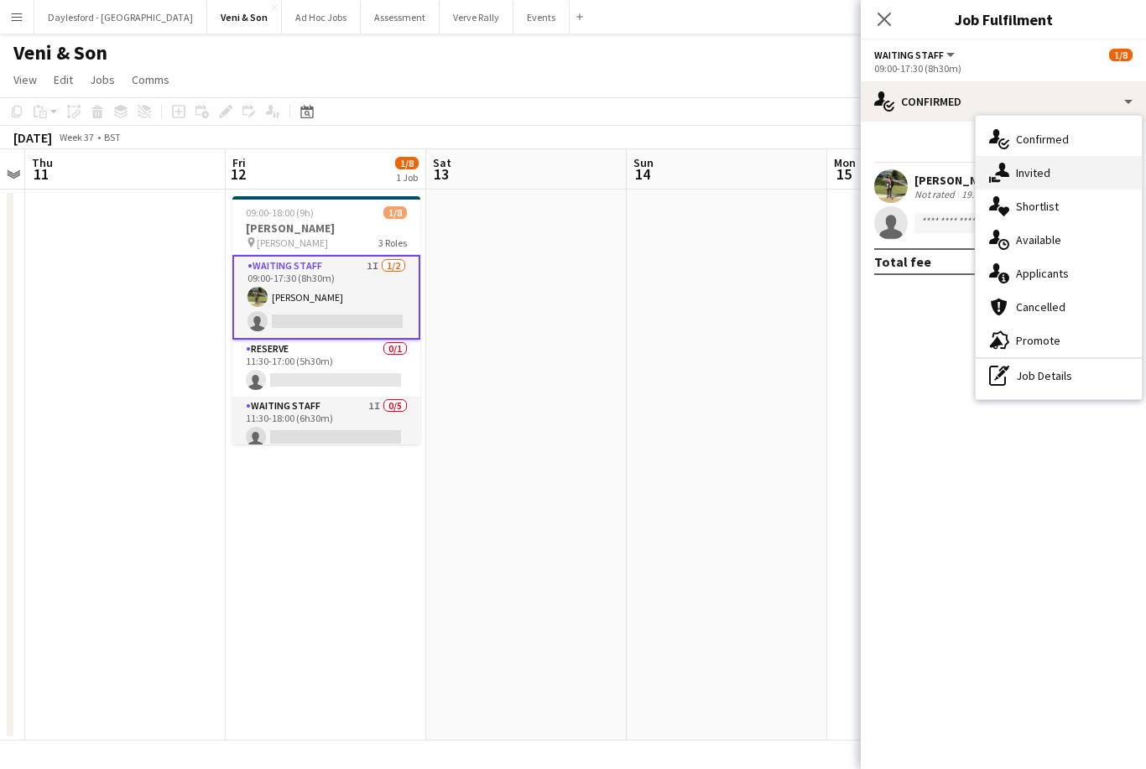
click at [1066, 170] on div "single-neutral-actions-share-1 Invited" at bounding box center [1058, 173] width 166 height 34
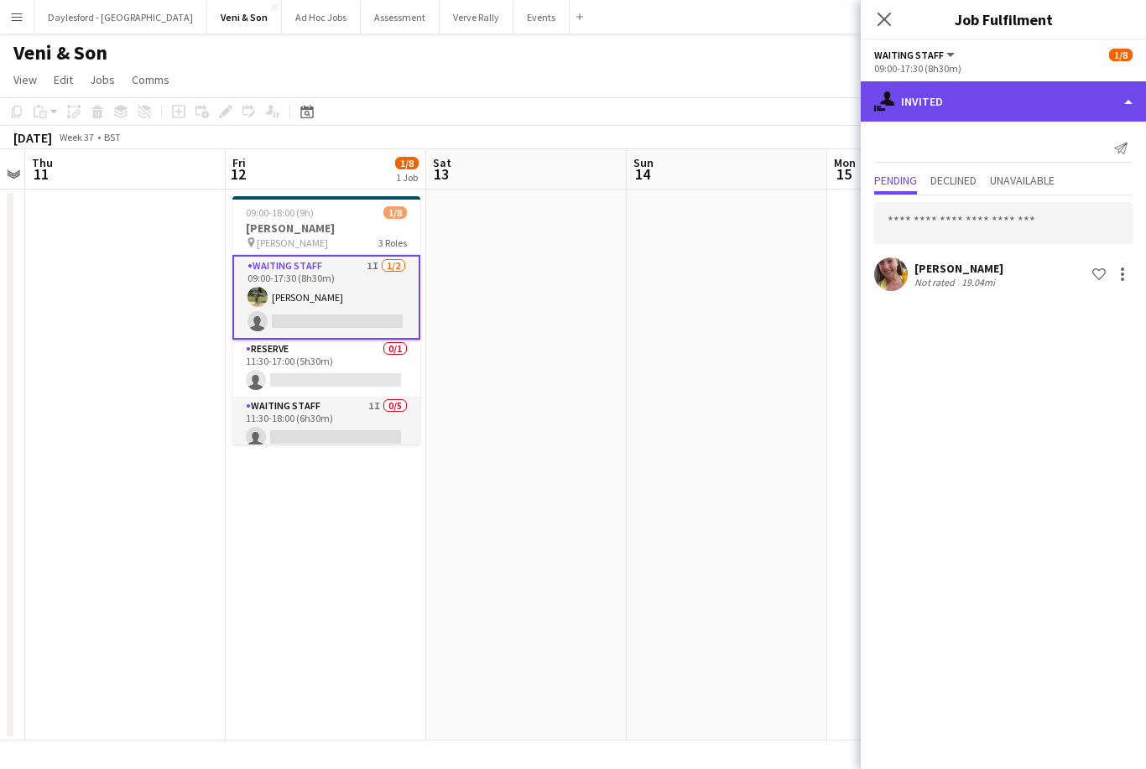
click at [1035, 95] on div "single-neutral-actions-share-1 Invited" at bounding box center [1002, 101] width 285 height 40
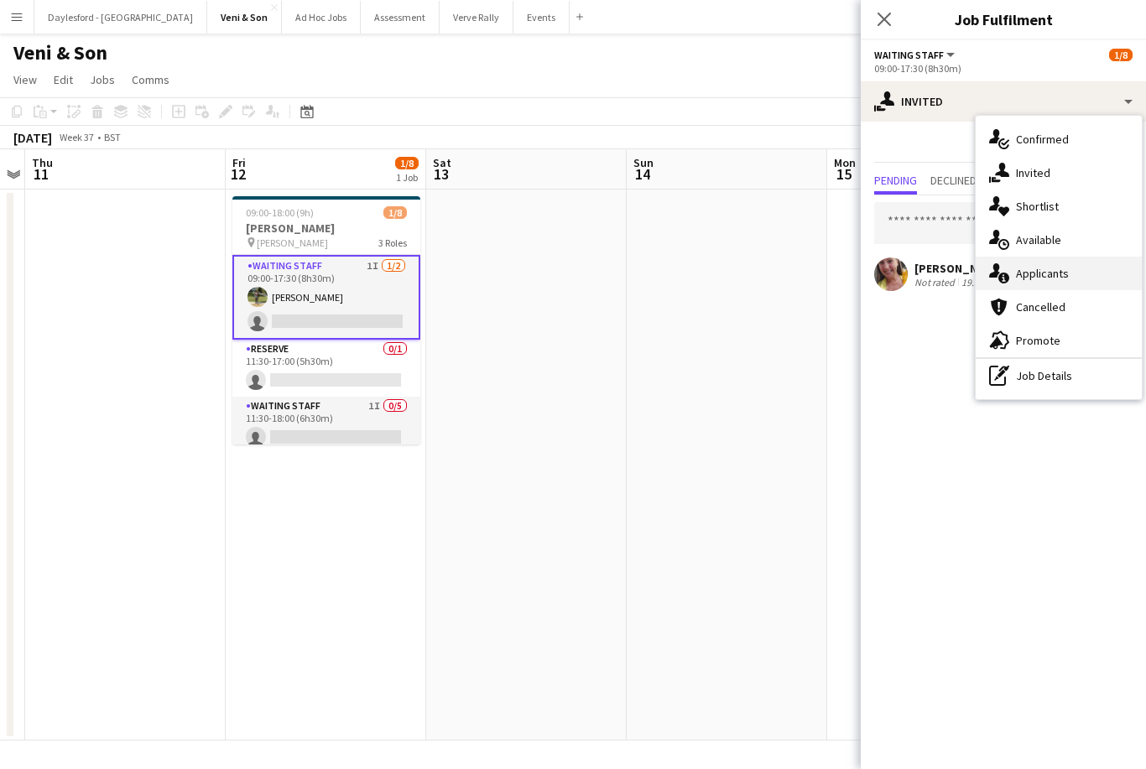
click at [1068, 276] on div "single-neutral-actions-information Applicants" at bounding box center [1058, 274] width 166 height 34
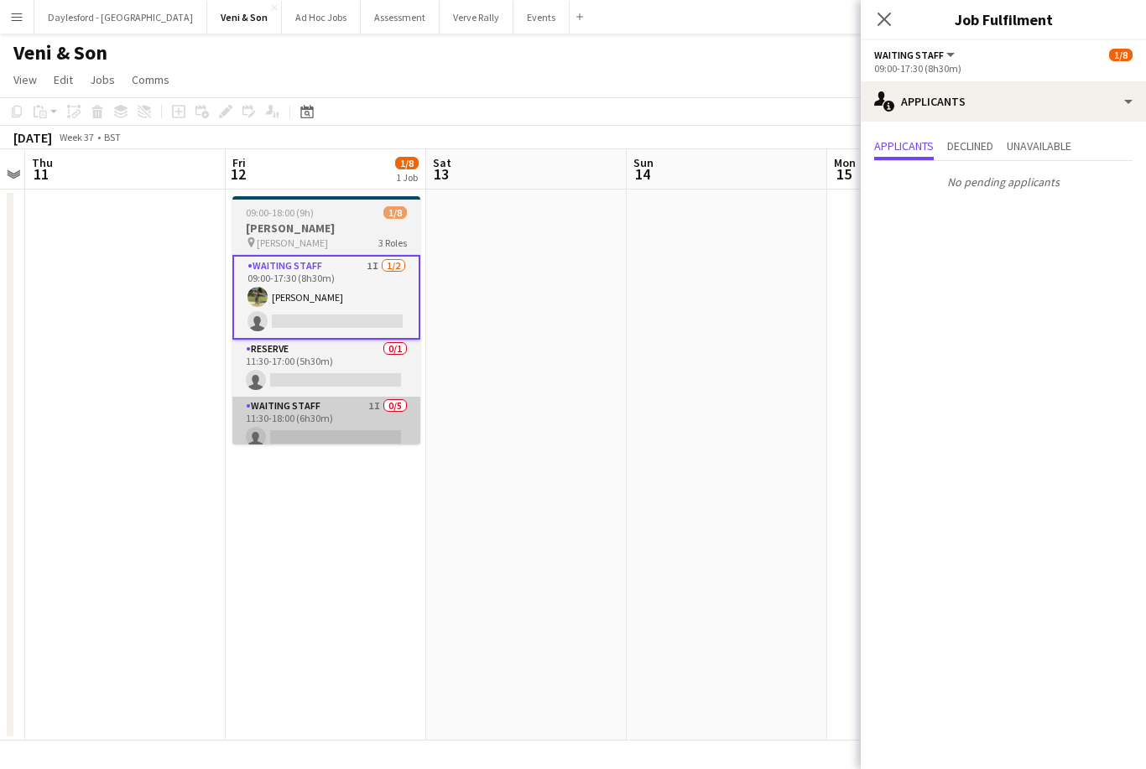
click at [356, 423] on app-card-role "Waiting Staff 1I 0/5 11:30-18:00 (6h30m) single-neutral-actions single-neutral-…" at bounding box center [326, 474] width 188 height 154
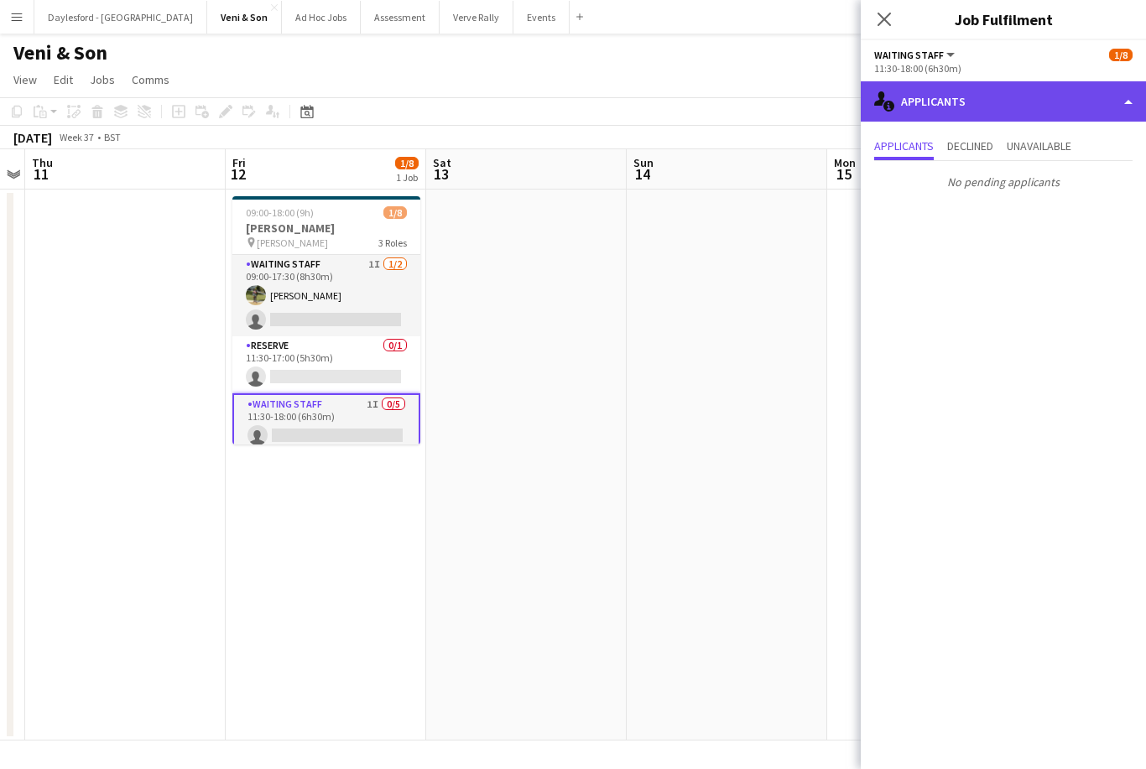
click at [1008, 101] on div "single-neutral-actions-information Applicants" at bounding box center [1002, 101] width 285 height 40
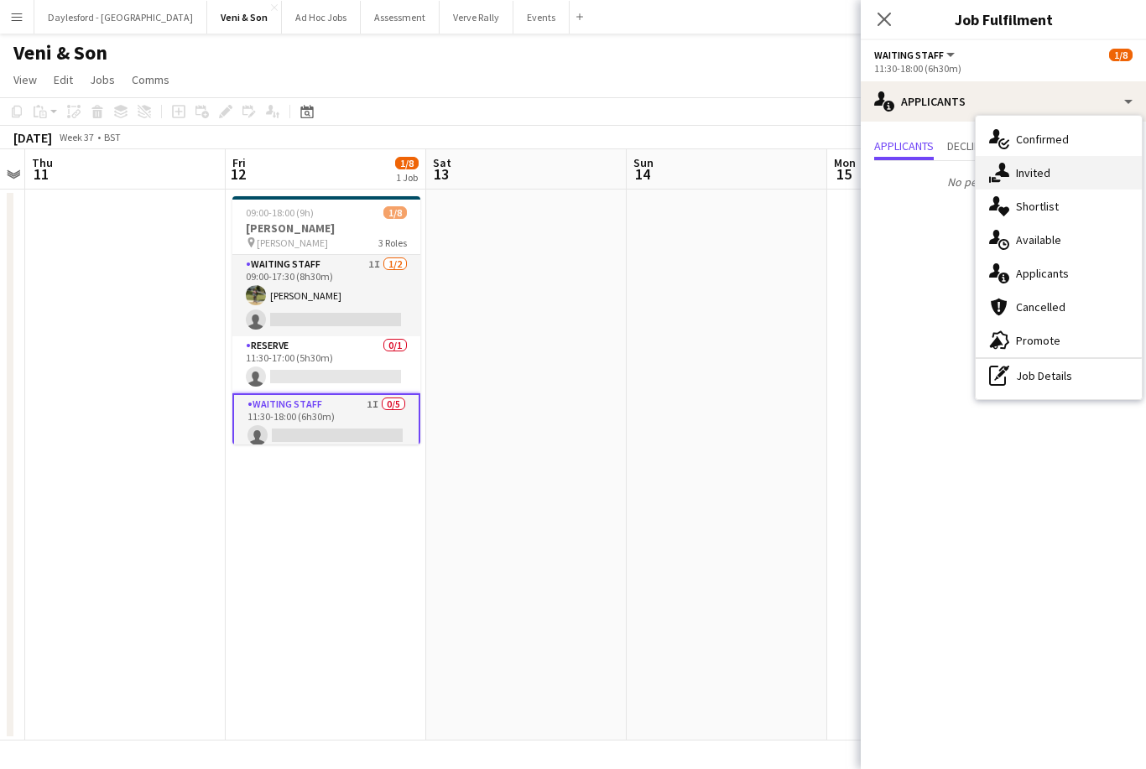
click at [1071, 179] on div "single-neutral-actions-share-1 Invited" at bounding box center [1058, 173] width 166 height 34
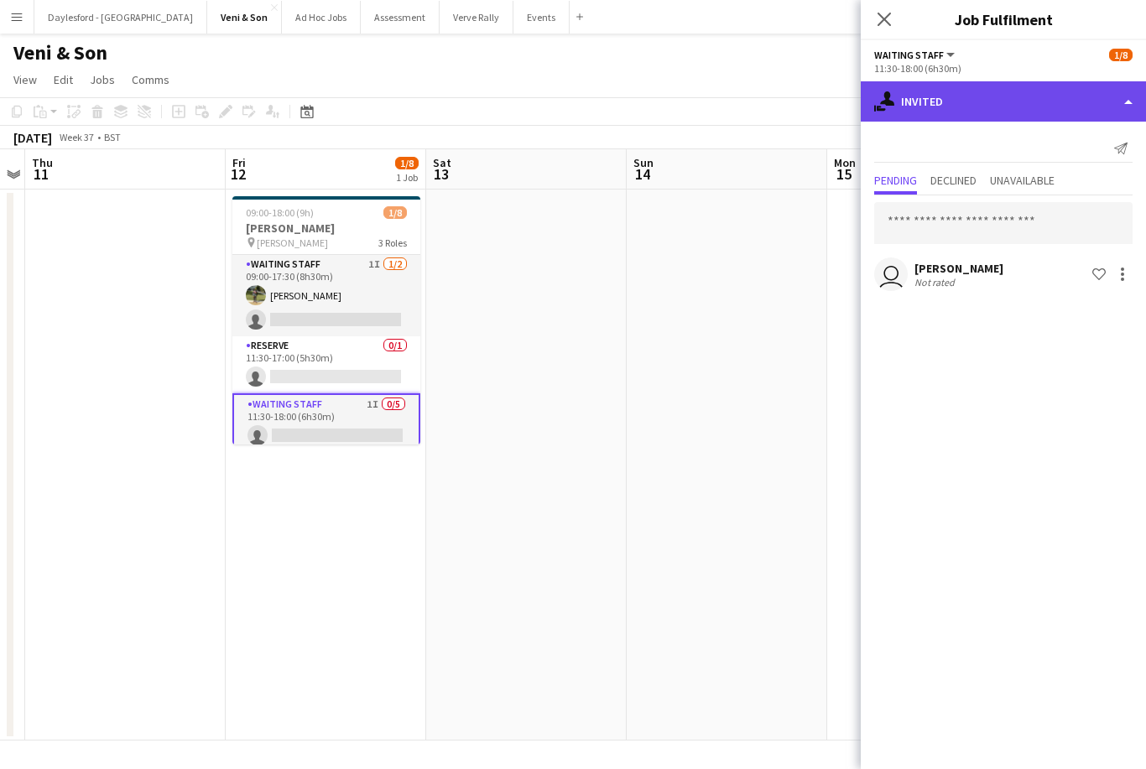
click at [1048, 86] on div "single-neutral-actions-share-1 Invited" at bounding box center [1002, 101] width 285 height 40
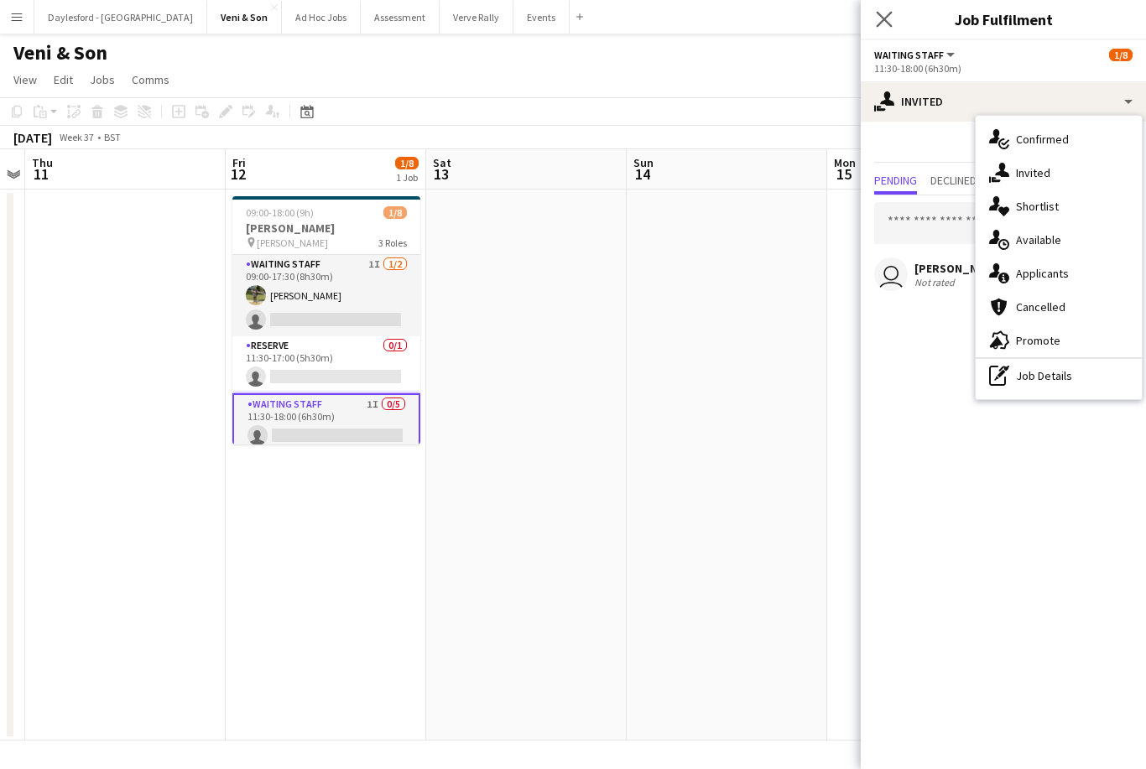
click at [886, 29] on app-icon "Close pop-in" at bounding box center [884, 20] width 24 height 24
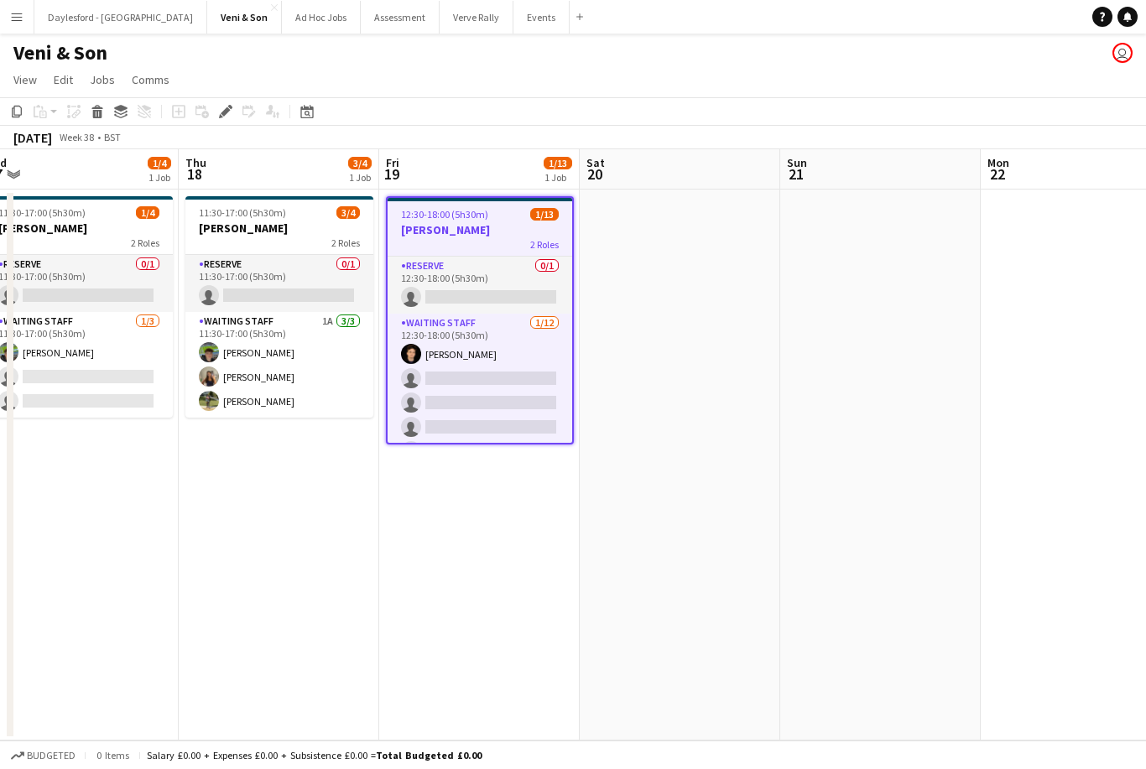
scroll to position [0, 422]
click at [13, 15] on app-icon "Menu" at bounding box center [16, 16] width 13 height 13
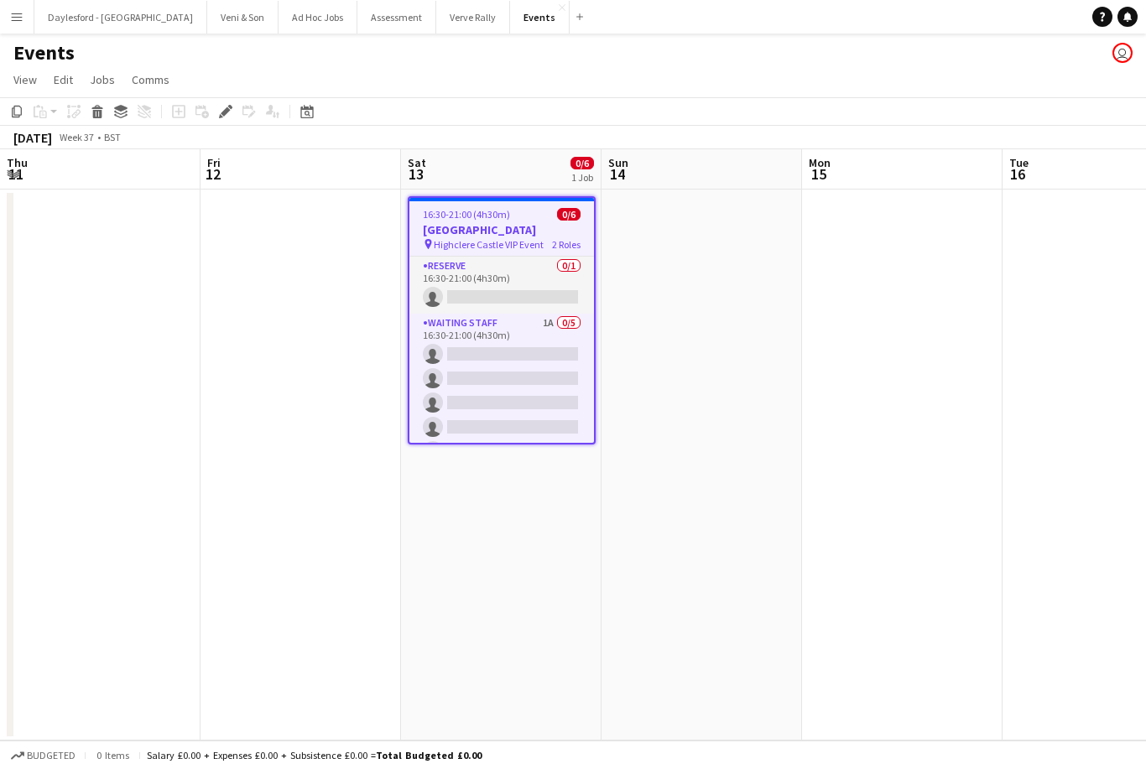
scroll to position [0, 576]
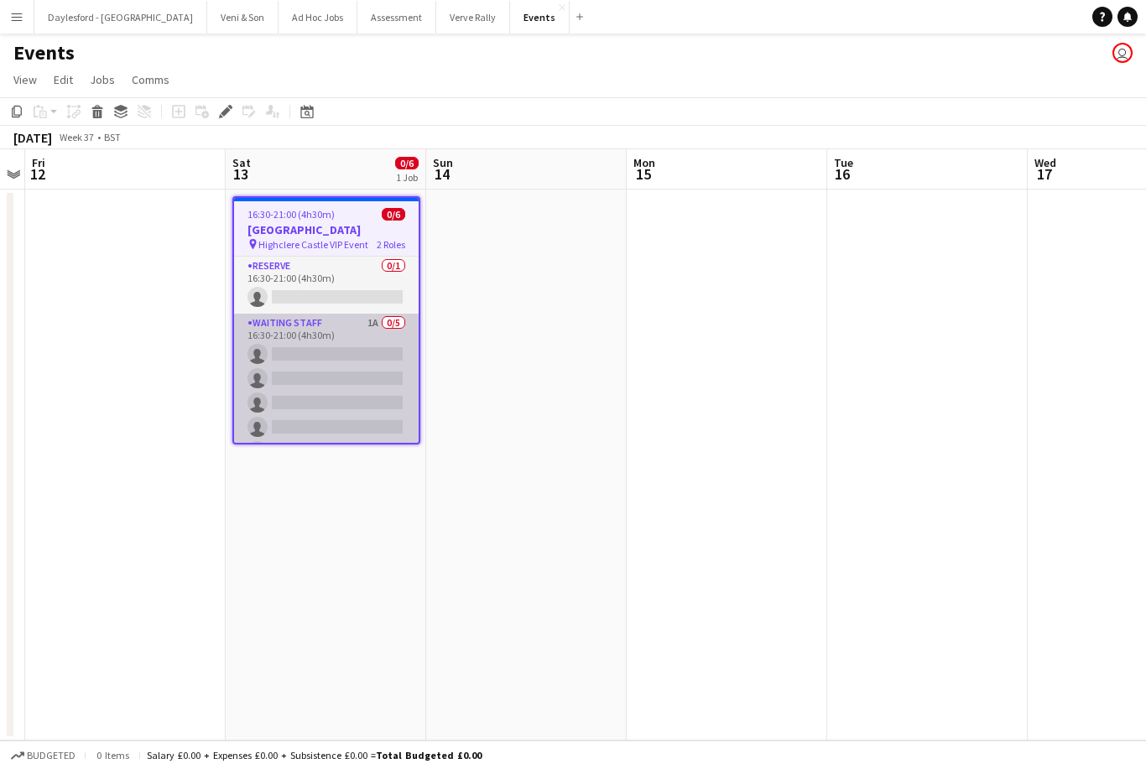
click at [337, 367] on app-card-role "Waiting Staff 1A 0/5 16:30-21:00 (4h30m) single-neutral-actions single-neutral-…" at bounding box center [326, 391] width 185 height 154
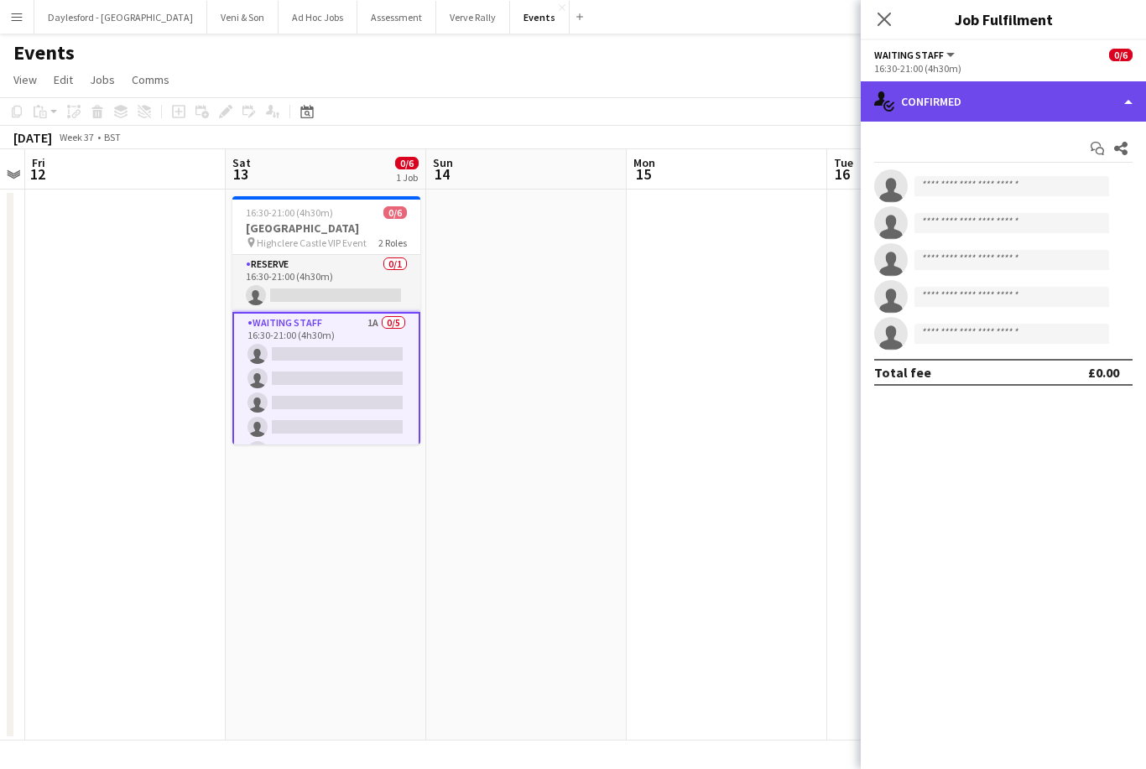
click at [959, 98] on div "single-neutral-actions-check-2 Confirmed" at bounding box center [1002, 101] width 285 height 40
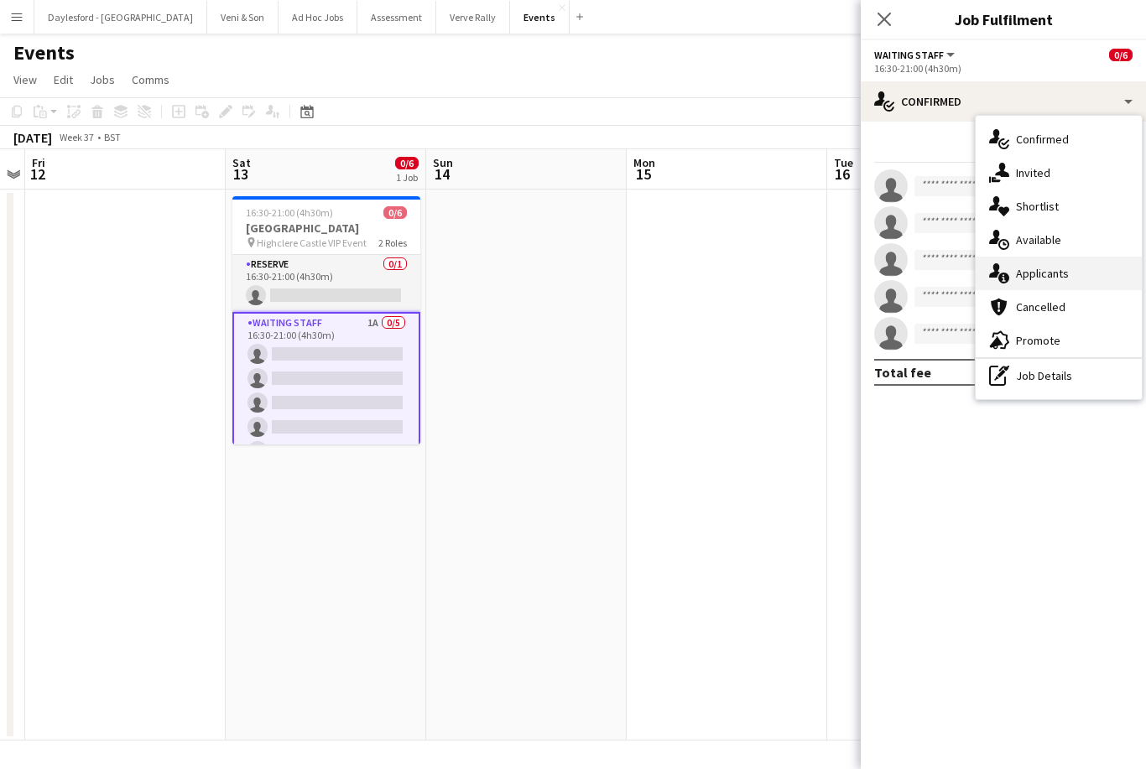
click at [1067, 274] on span "Applicants" at bounding box center [1042, 273] width 53 height 15
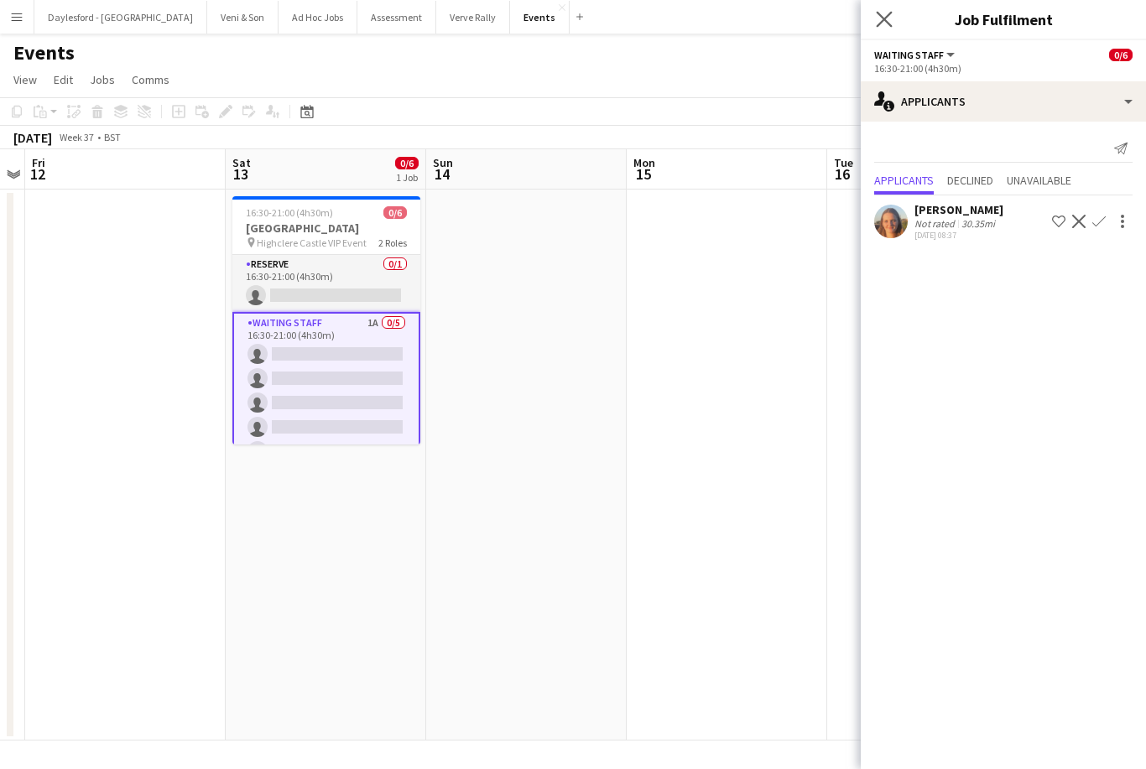
click at [893, 21] on app-icon "Close pop-in" at bounding box center [884, 20] width 24 height 24
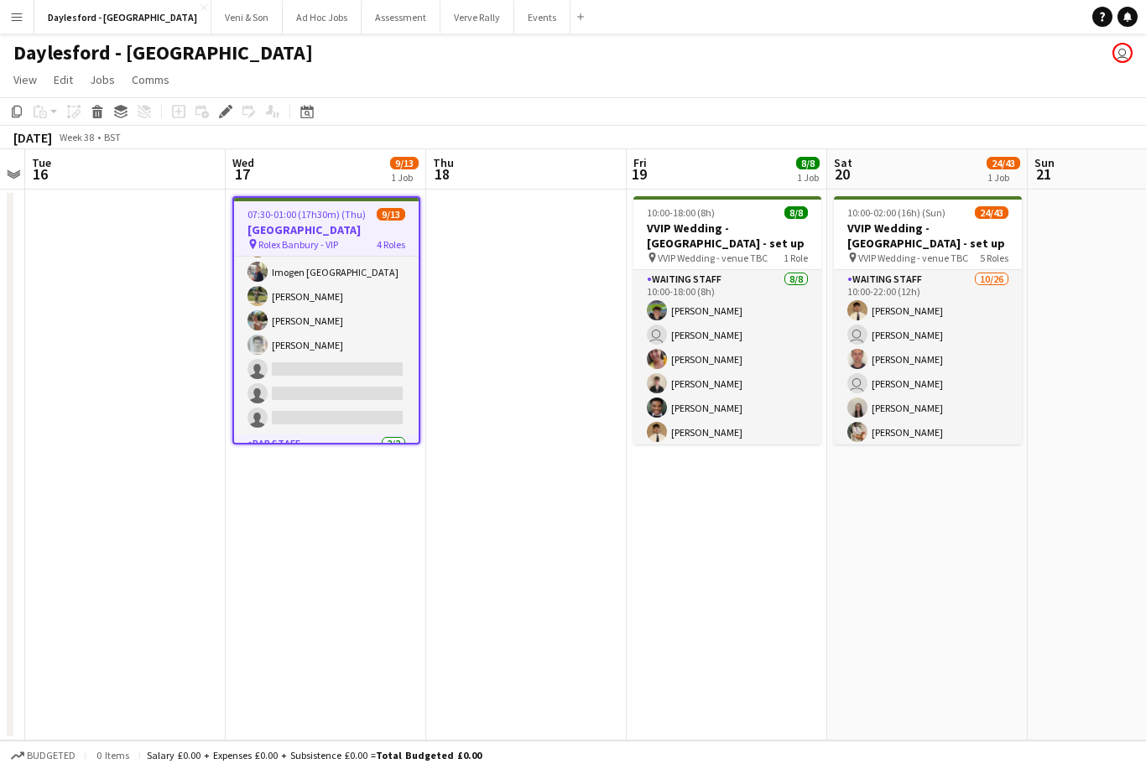
scroll to position [75, 0]
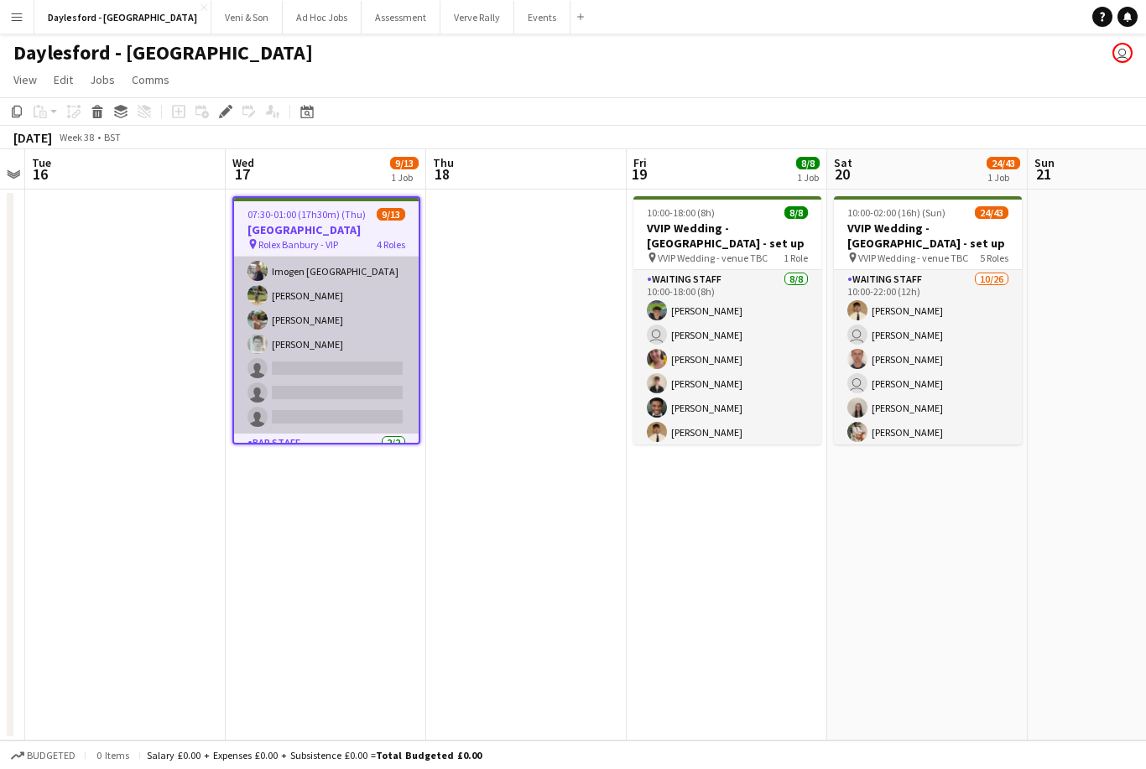
click at [373, 343] on app-card-role "Waiting Staff 2A 6/9 07:30-21:00 (13h30m) George Long Franco Rubinstein Imogen …" at bounding box center [326, 308] width 185 height 252
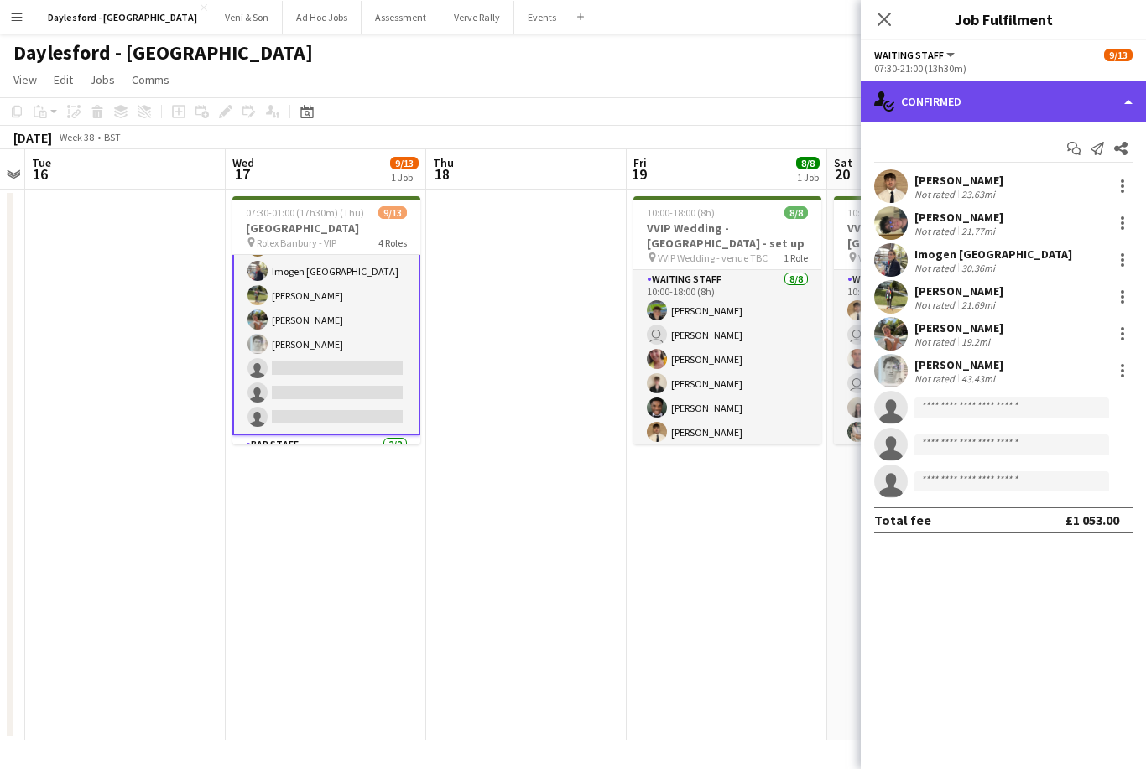
click at [988, 105] on div "single-neutral-actions-check-2 Confirmed" at bounding box center [1002, 101] width 285 height 40
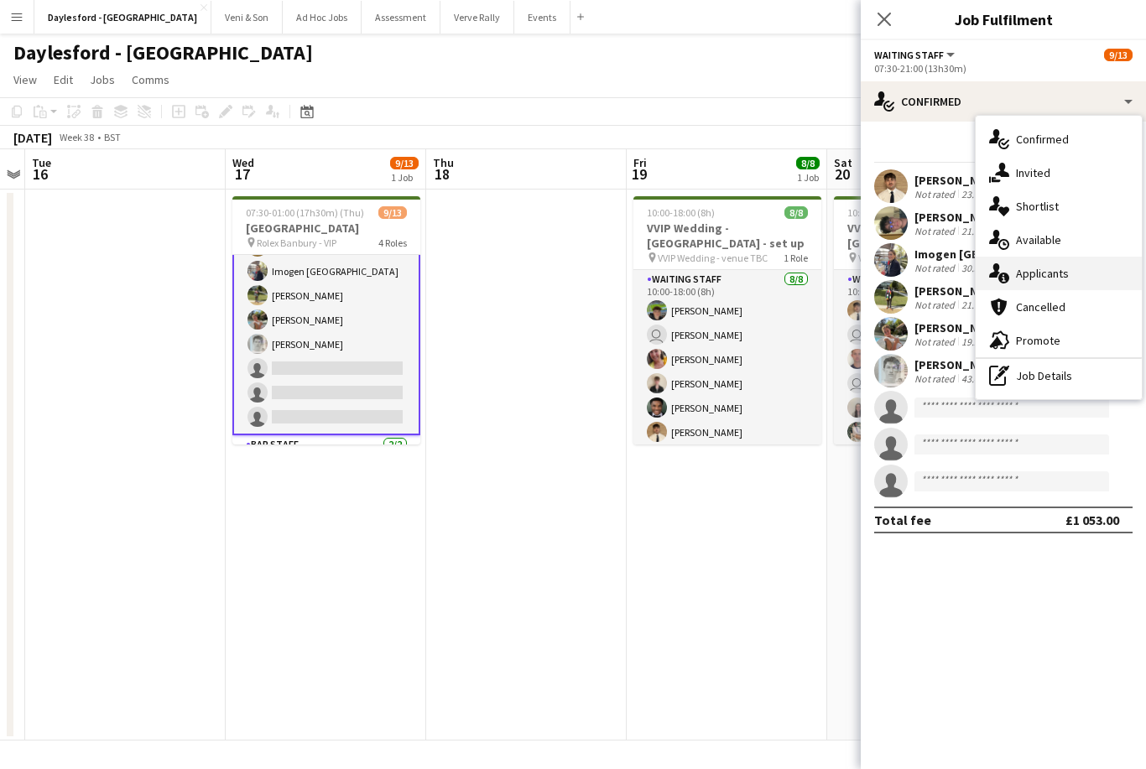
click at [1074, 271] on div "single-neutral-actions-information Applicants" at bounding box center [1058, 274] width 166 height 34
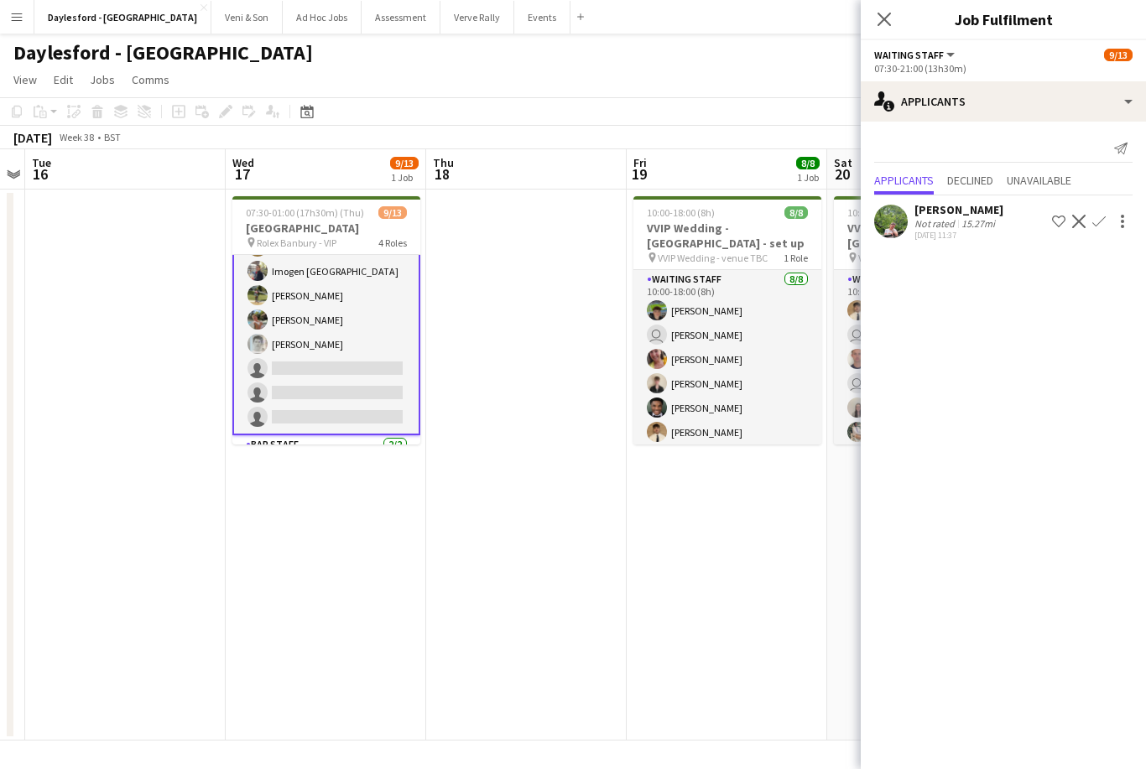
click at [1105, 221] on button "Confirm" at bounding box center [1099, 221] width 20 height 20
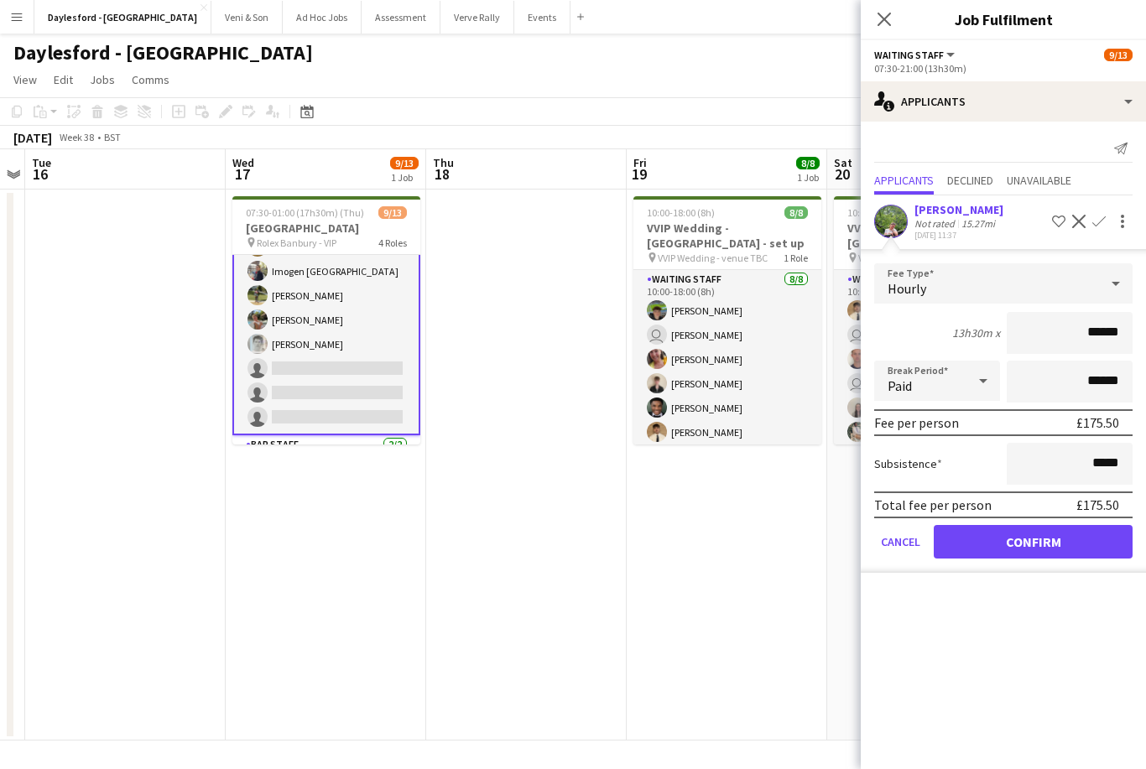
click at [1082, 547] on button "Confirm" at bounding box center [1032, 542] width 199 height 34
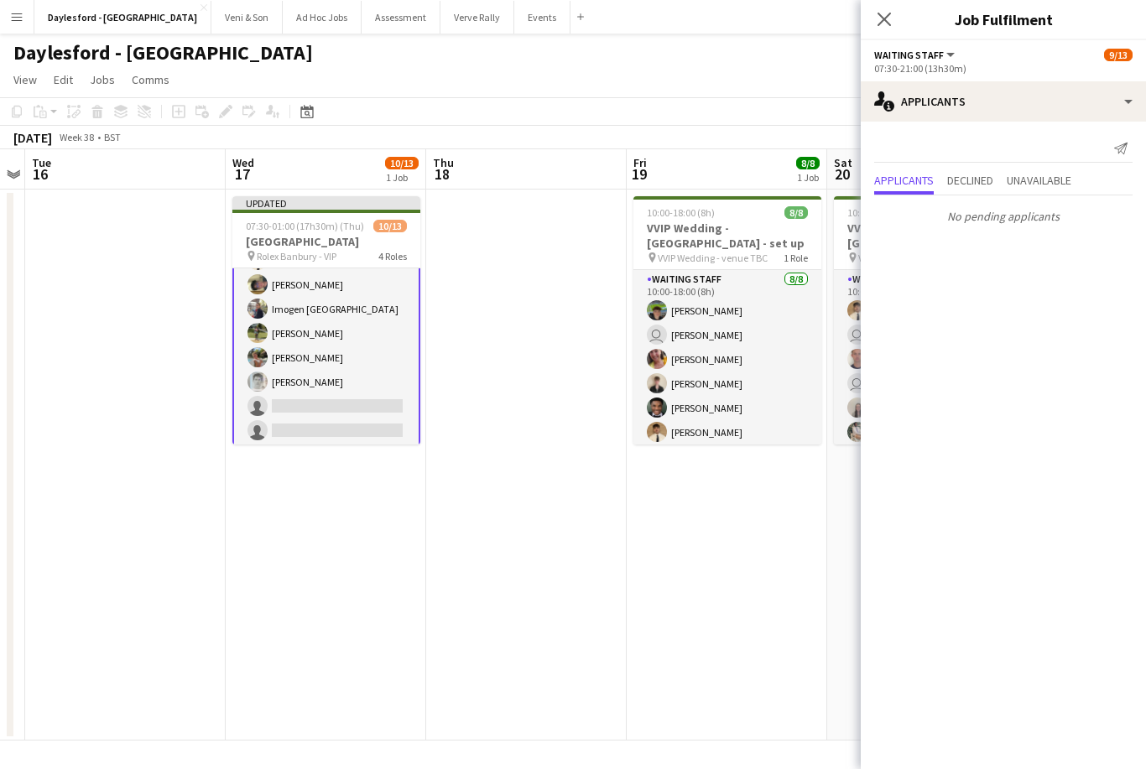
click at [728, 494] on app-date-cell "10:00-18:00 (8h) 8/8 VVIP Wedding - Daylesford - set up pin VVIP Wedding - venu…" at bounding box center [726, 465] width 200 height 551
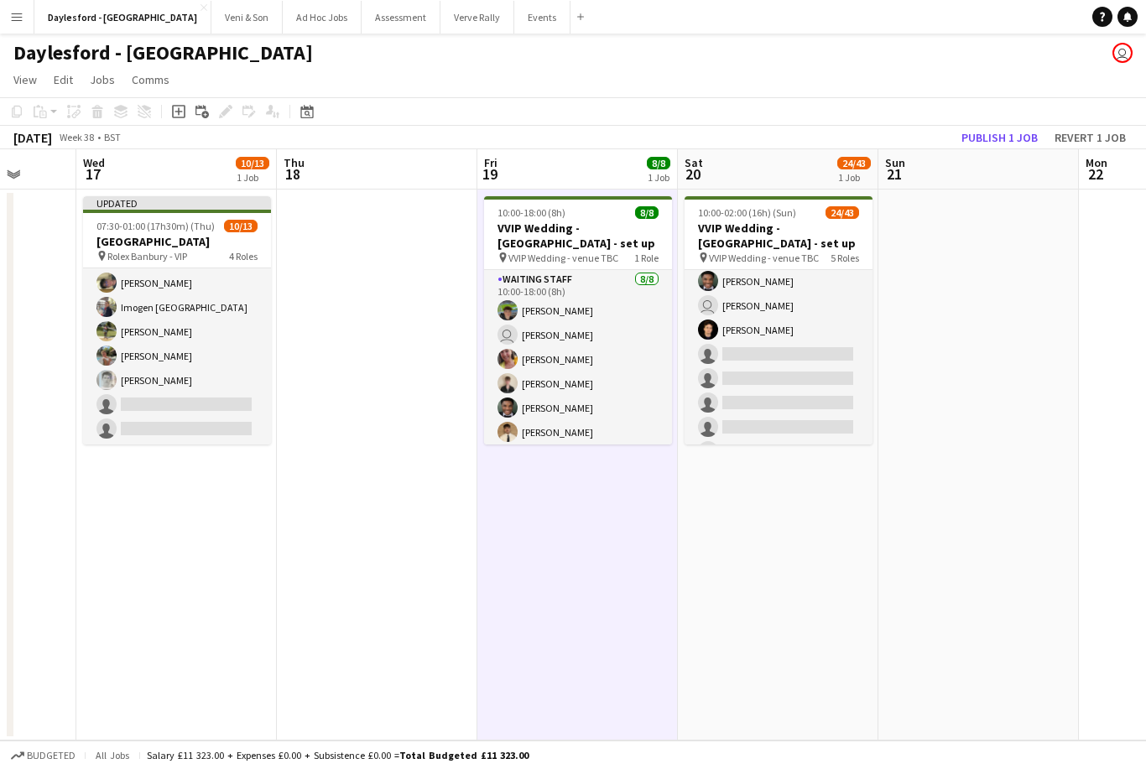
scroll to position [209, 0]
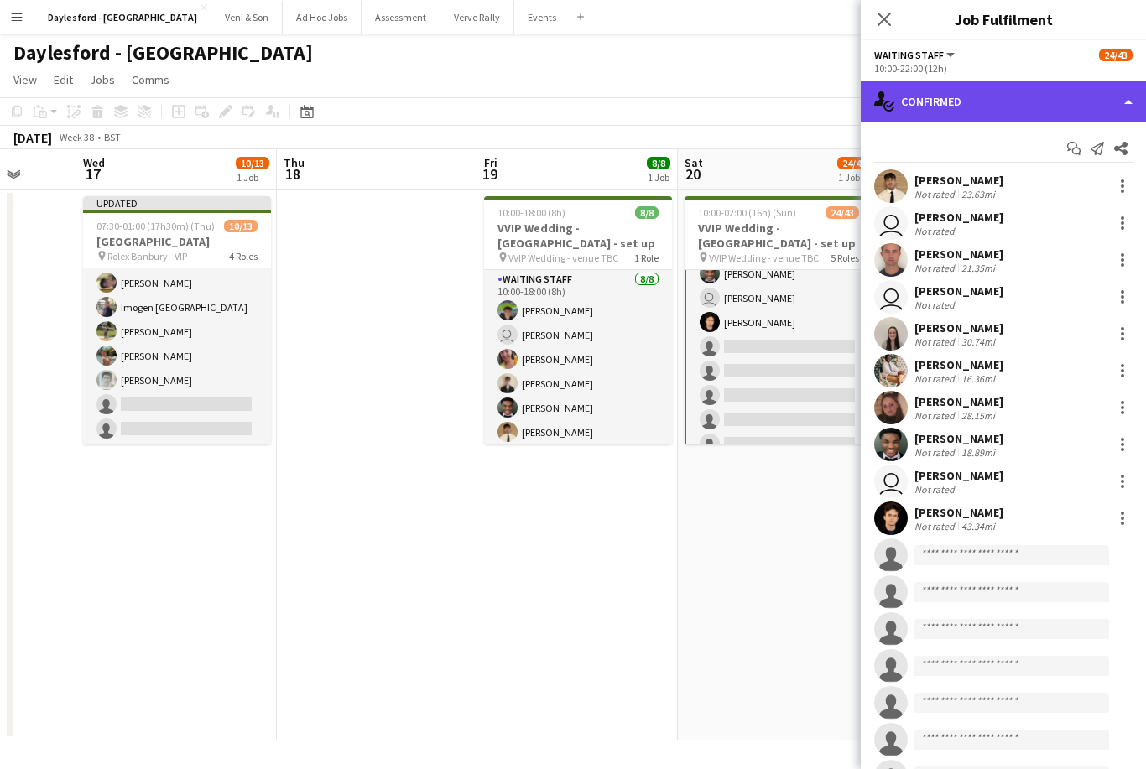
click at [1136, 100] on div "single-neutral-actions-check-2 Confirmed" at bounding box center [1002, 101] width 285 height 40
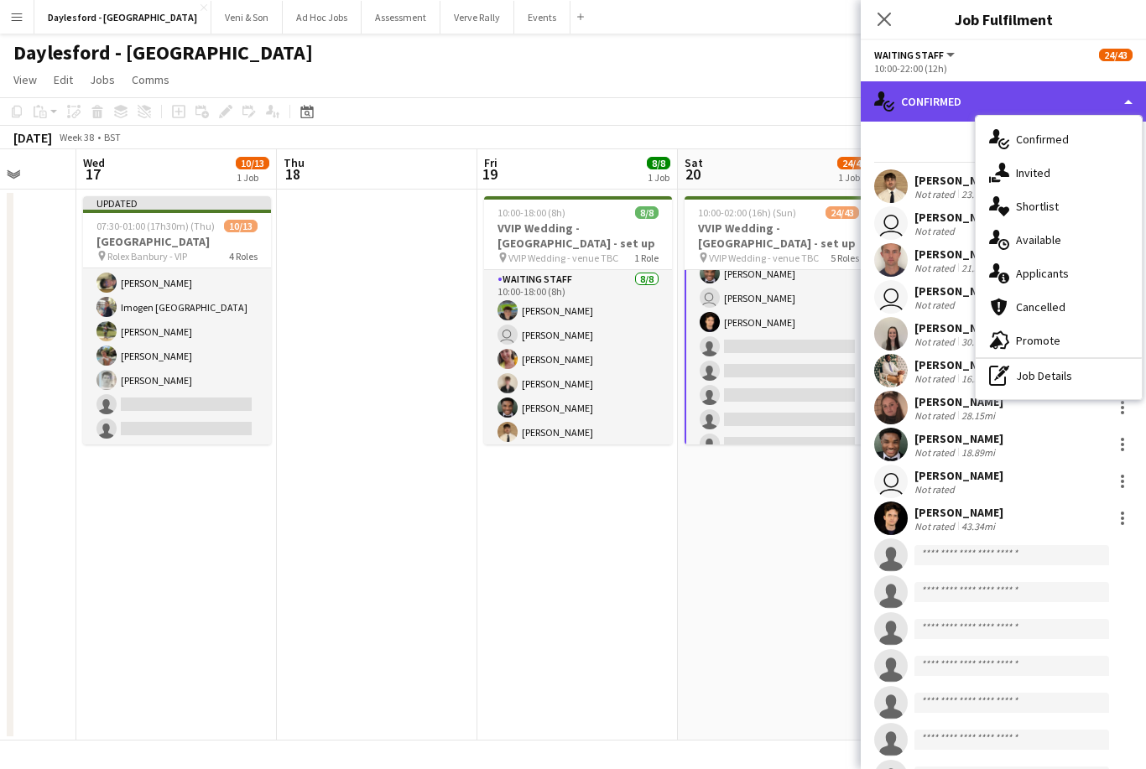
click at [1135, 106] on div "single-neutral-actions-check-2 Confirmed" at bounding box center [1002, 101] width 285 height 40
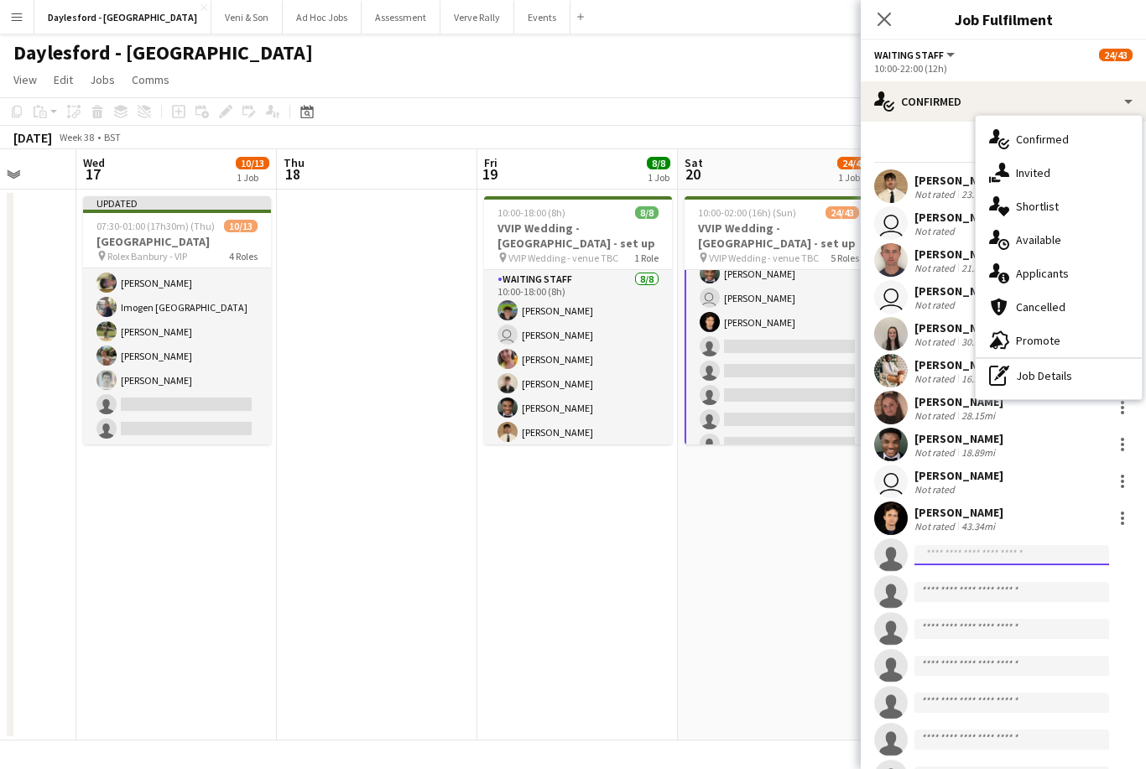
click at [991, 553] on input at bounding box center [1011, 555] width 195 height 20
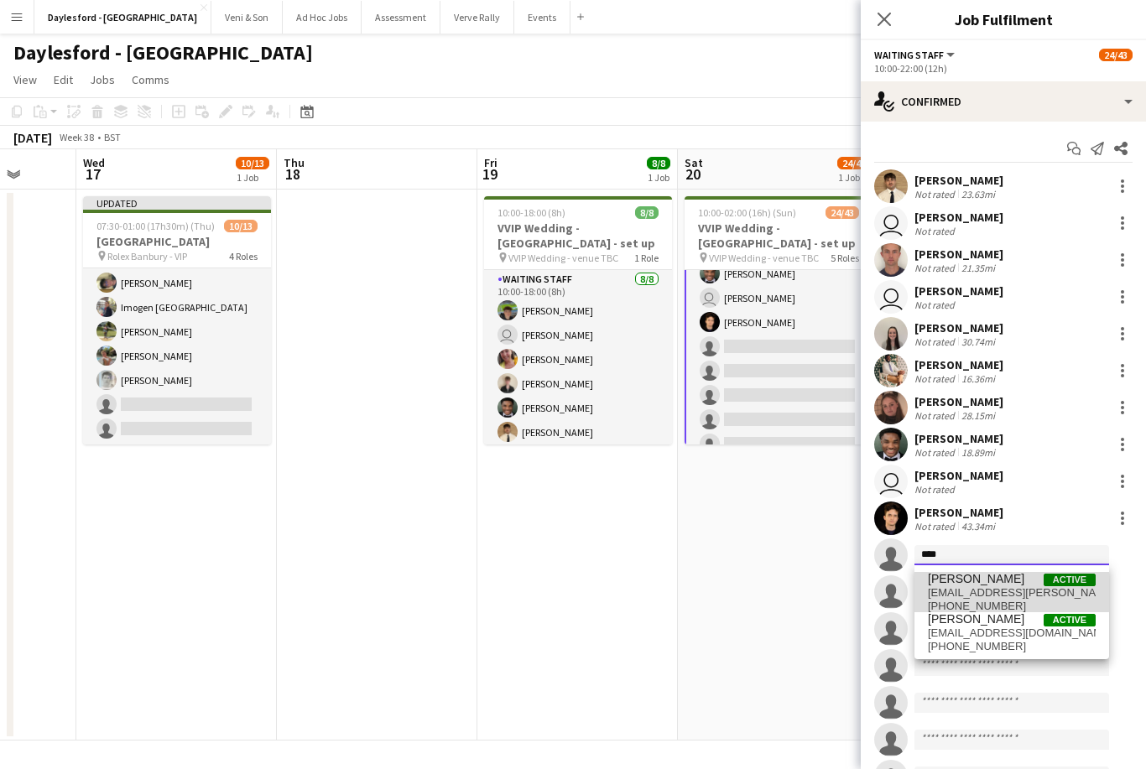
type input "****"
click at [1008, 586] on span "egrace.faulkner@aol.co.uk" at bounding box center [1012, 592] width 168 height 13
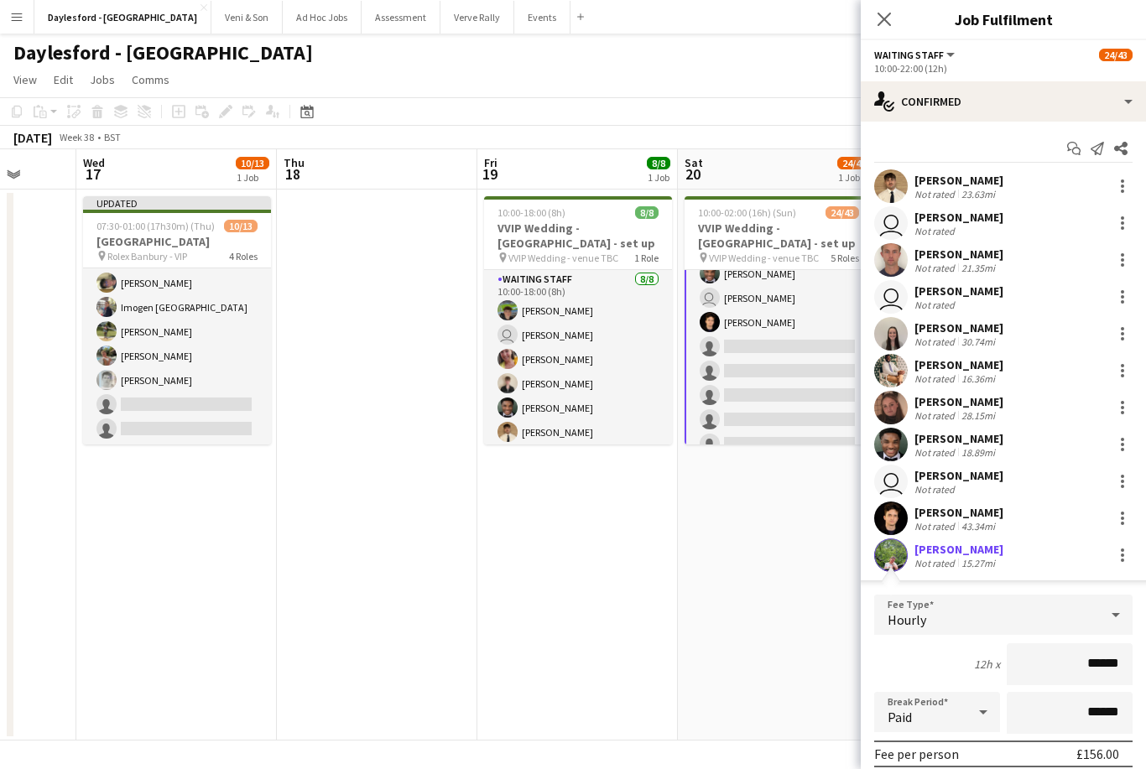
scroll to position [54, 0]
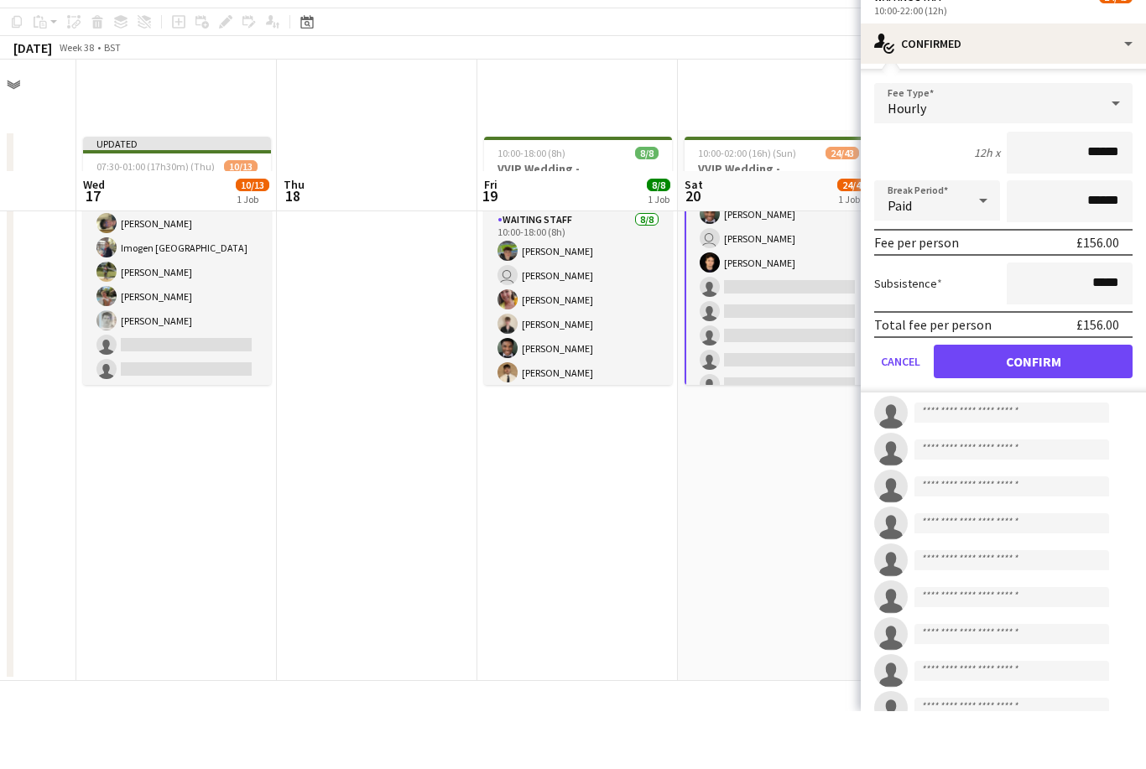
click at [1048, 403] on button "Confirm" at bounding box center [1032, 420] width 199 height 34
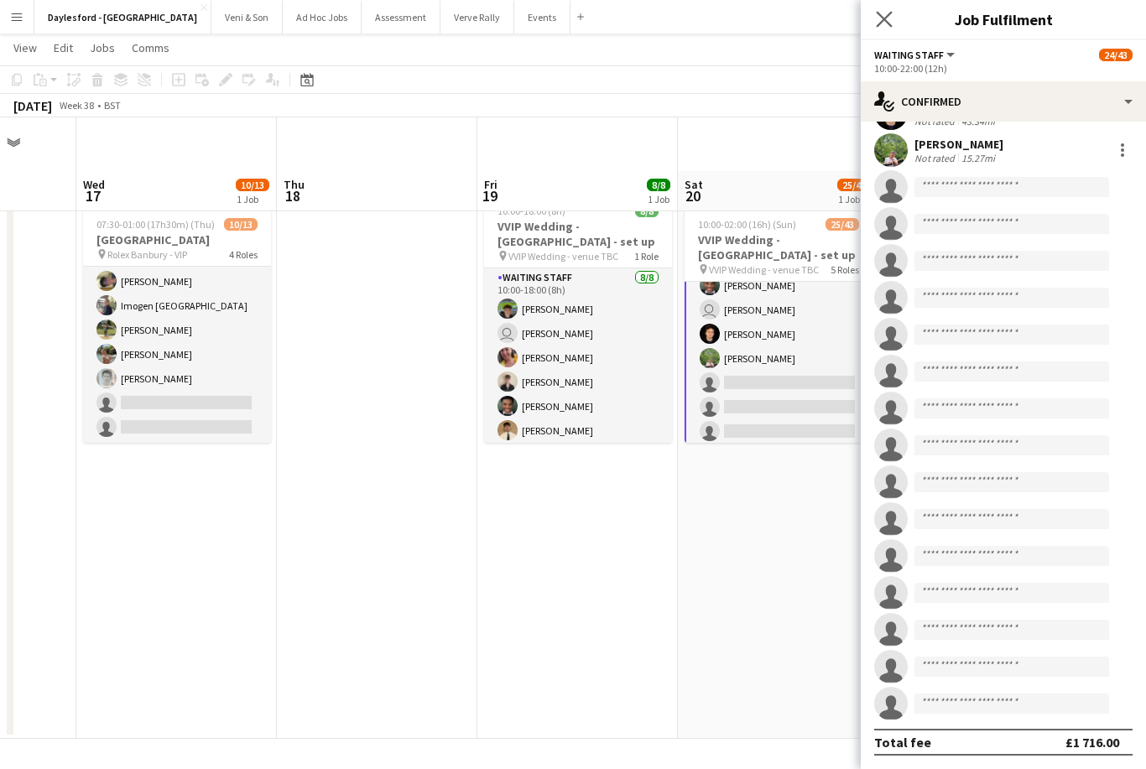
click at [893, 22] on app-icon "Close pop-in" at bounding box center [884, 20] width 24 height 24
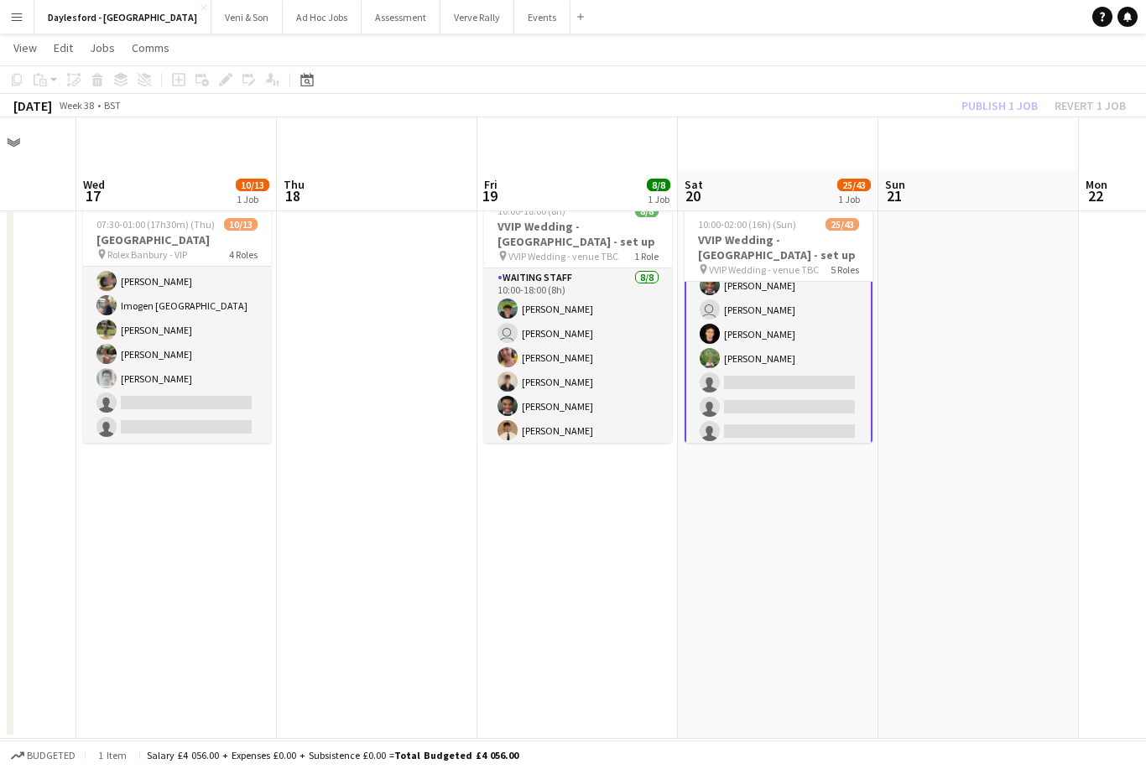
click at [978, 188] on app-date-cell at bounding box center [978, 463] width 200 height 551
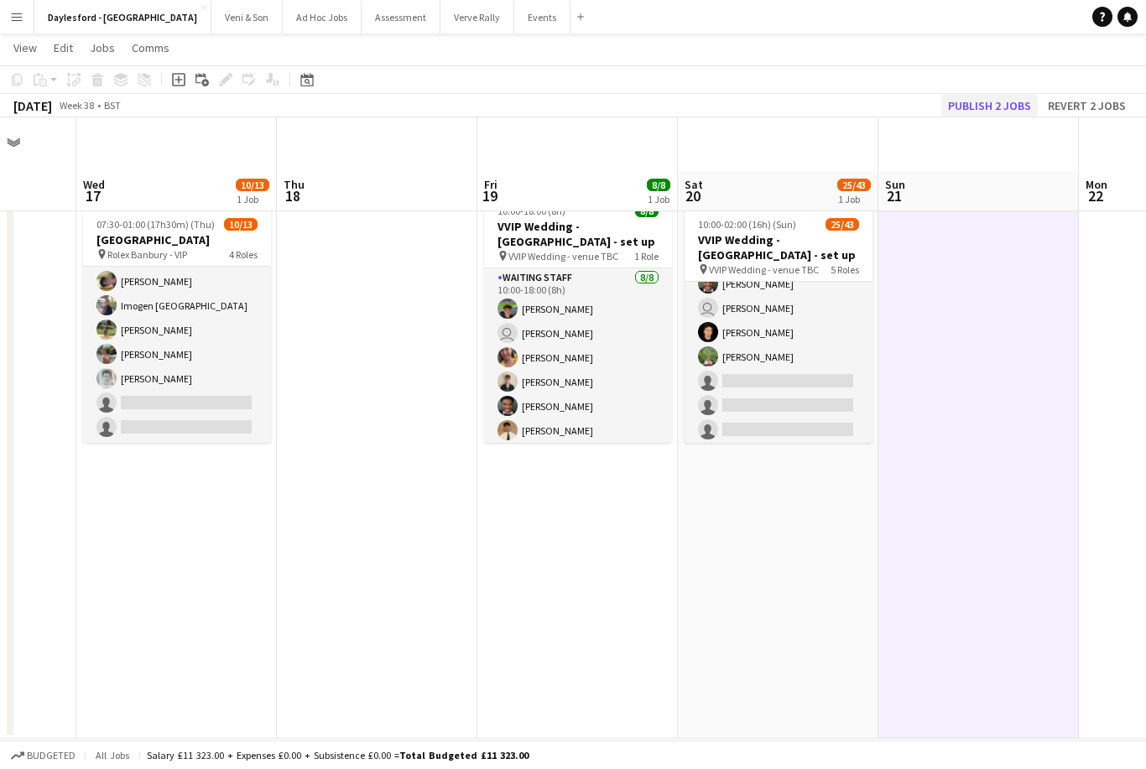
click at [1007, 103] on button "Publish 2 jobs" at bounding box center [989, 106] width 96 height 22
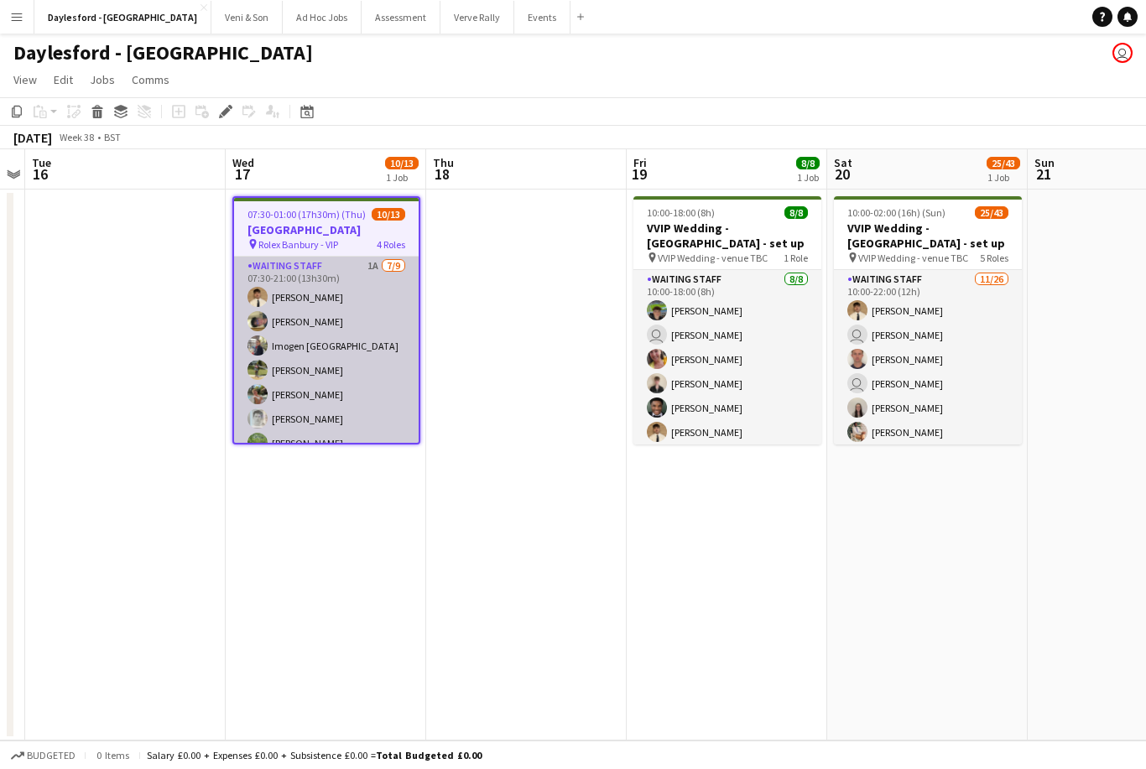
click at [381, 359] on app-card-role "Waiting Staff 1A [DATE] 07:30-21:00 (13h30m) [PERSON_NAME] [PERSON_NAME] [PERSO…" at bounding box center [326, 383] width 185 height 252
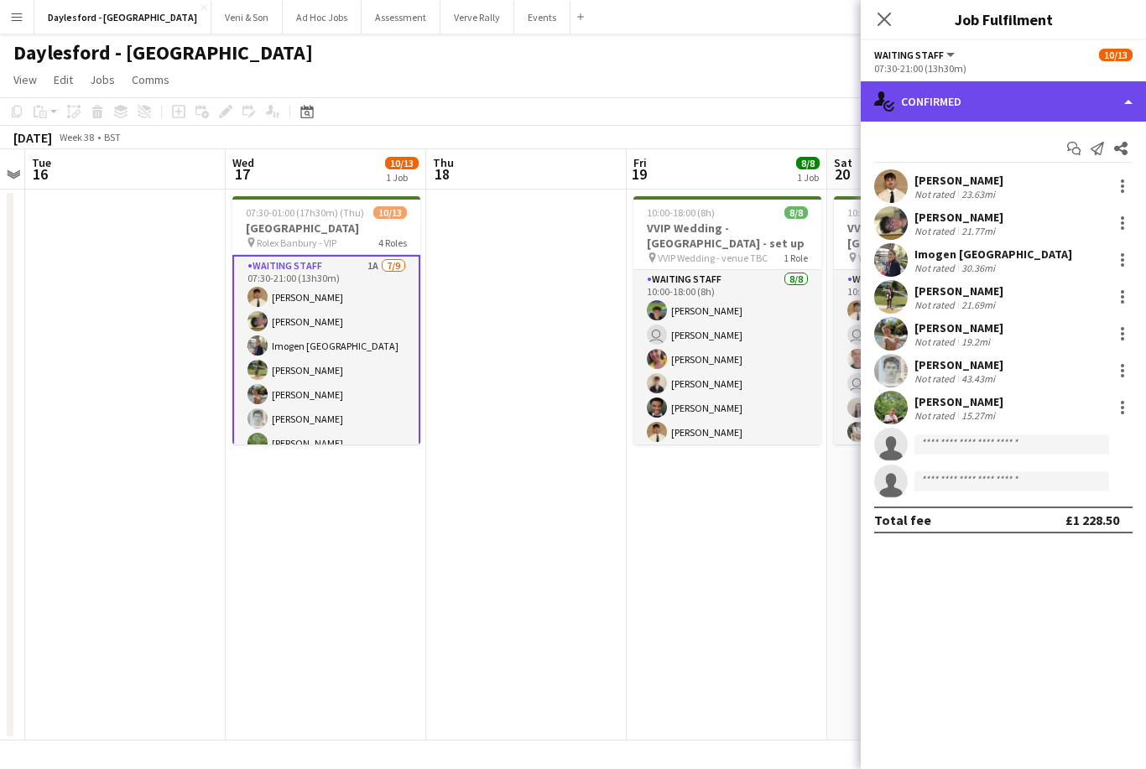
click at [1032, 110] on div "single-neutral-actions-check-2 Confirmed" at bounding box center [1002, 101] width 285 height 40
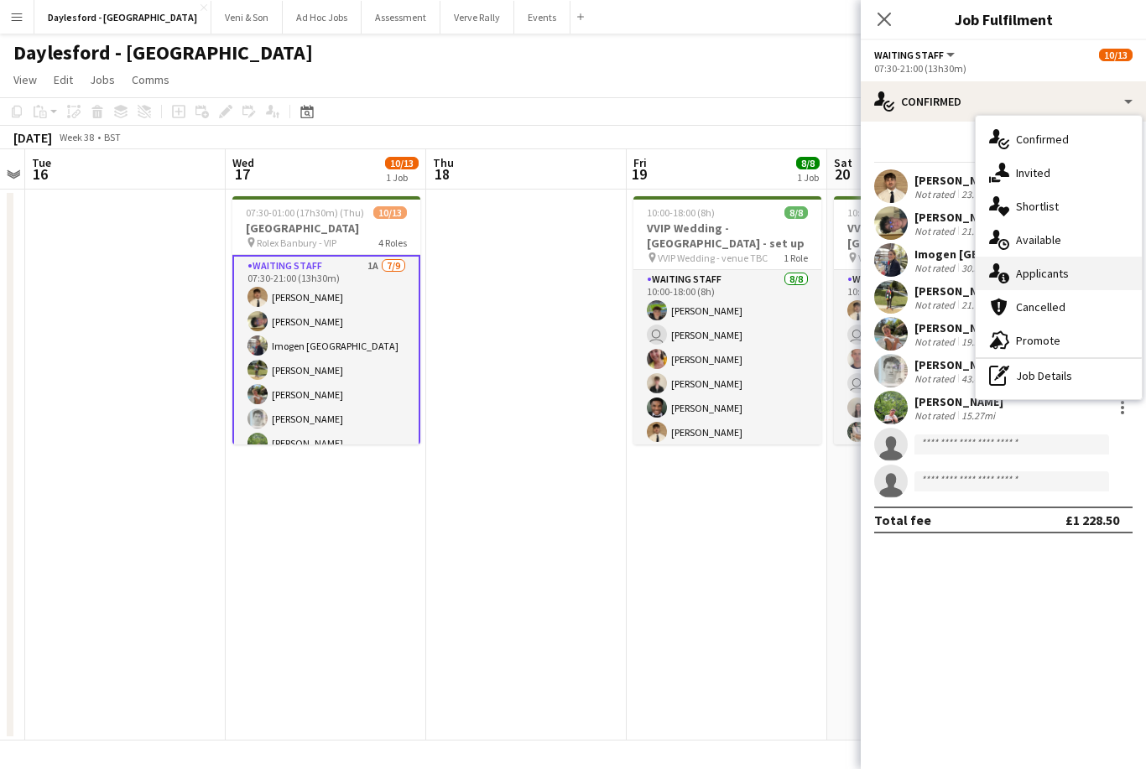
click at [1068, 278] on div "single-neutral-actions-information Applicants" at bounding box center [1058, 274] width 166 height 34
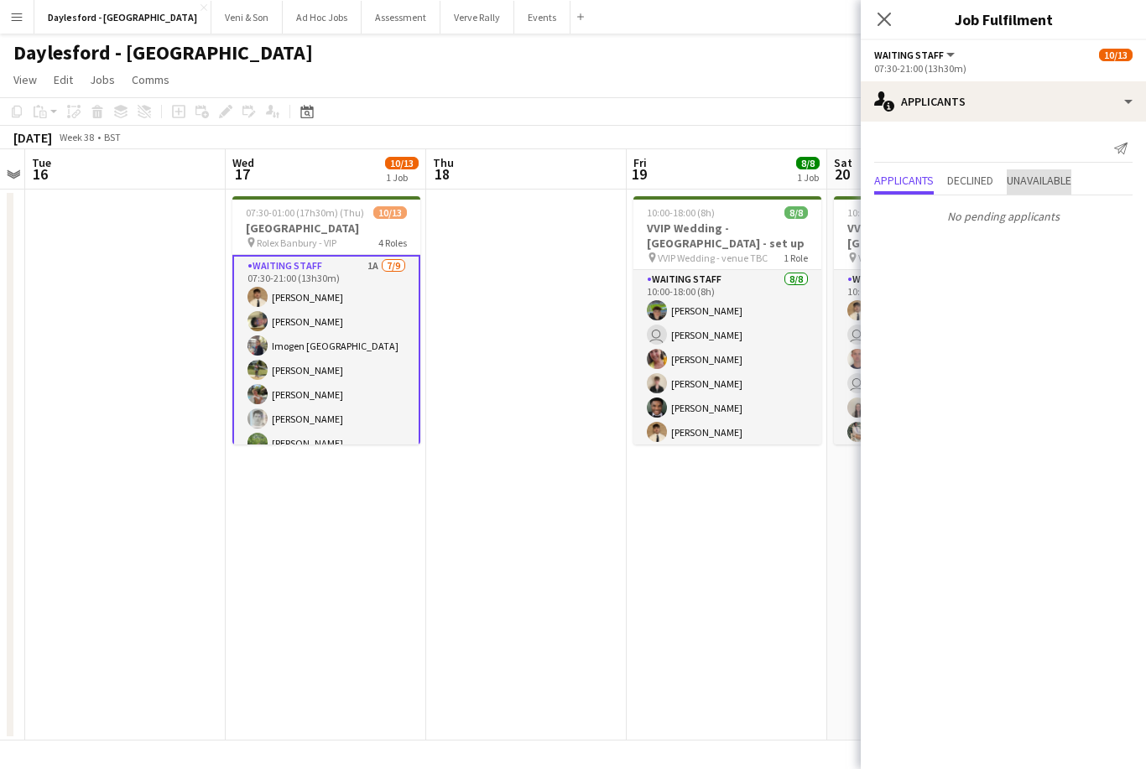
click at [1068, 179] on span "Unavailable" at bounding box center [1038, 180] width 65 height 12
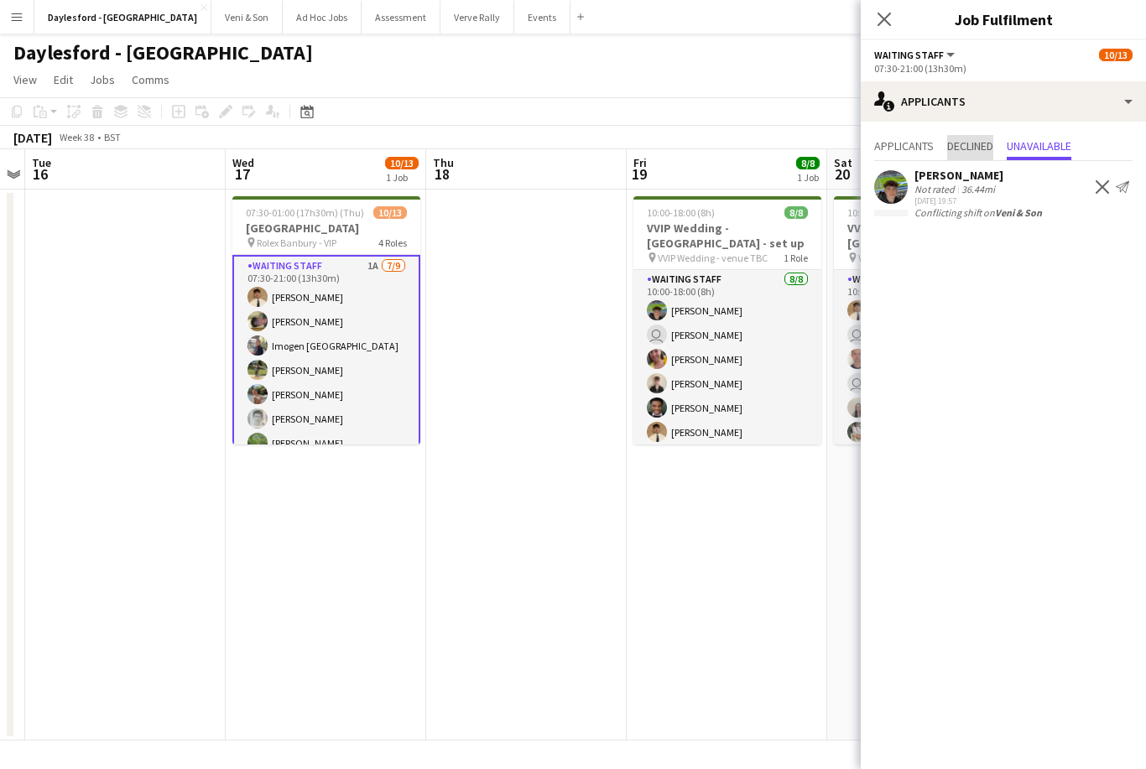
click at [985, 141] on span "Declined" at bounding box center [970, 146] width 46 height 12
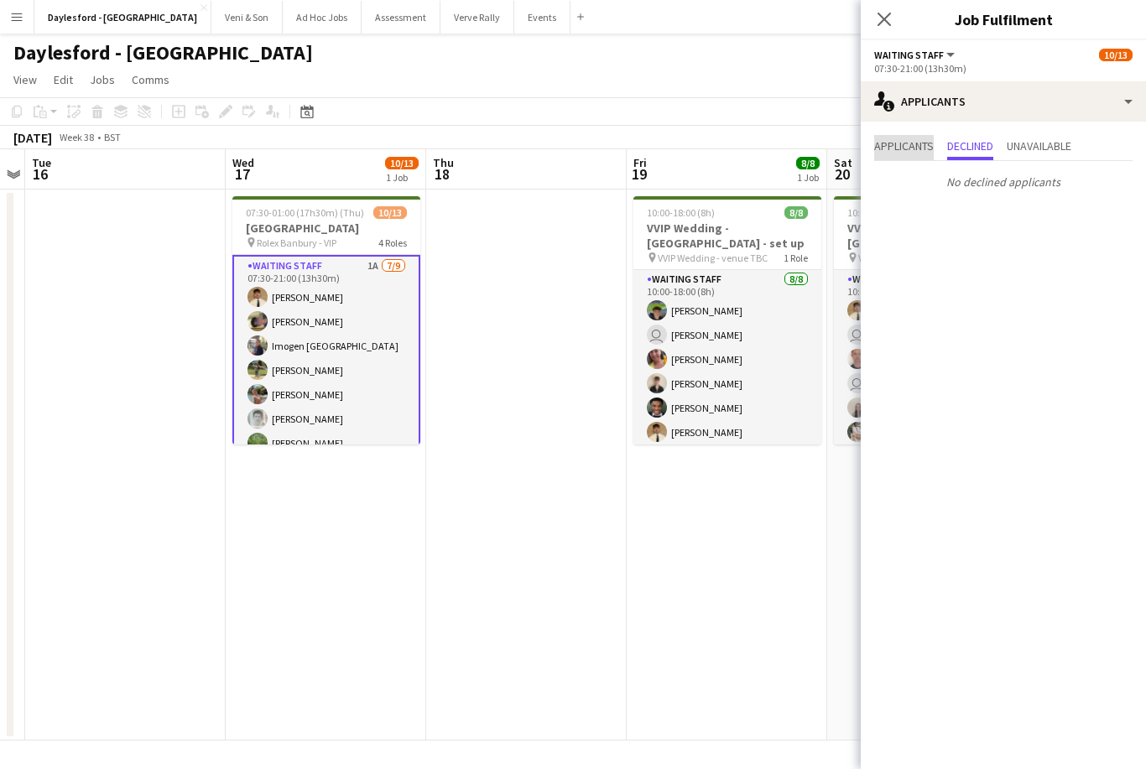
click at [899, 152] on span "Applicants" at bounding box center [904, 146] width 60 height 12
click at [891, 20] on icon "Close pop-in" at bounding box center [884, 19] width 16 height 16
